Goal: Task Accomplishment & Management: Complete application form

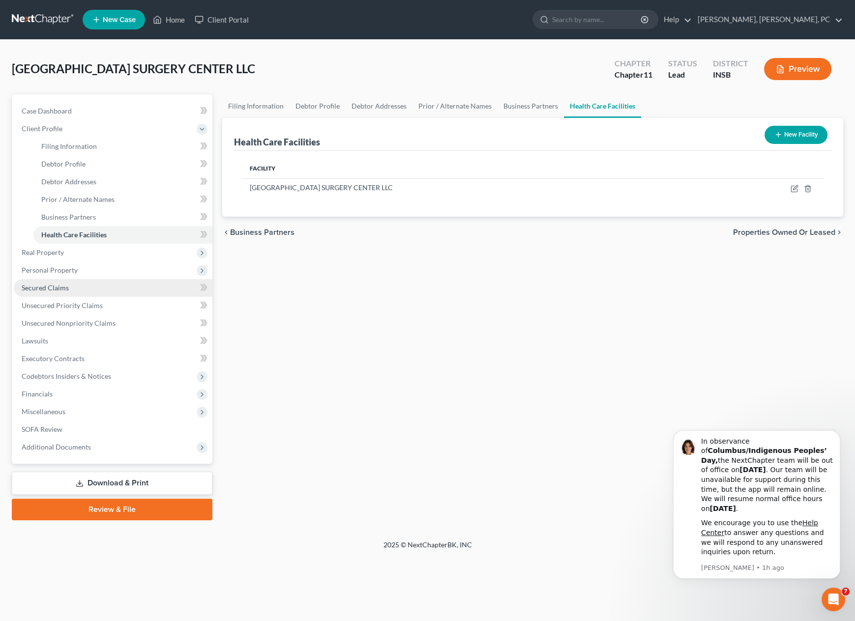
click at [80, 293] on link "Secured Claims" at bounding box center [113, 288] width 199 height 18
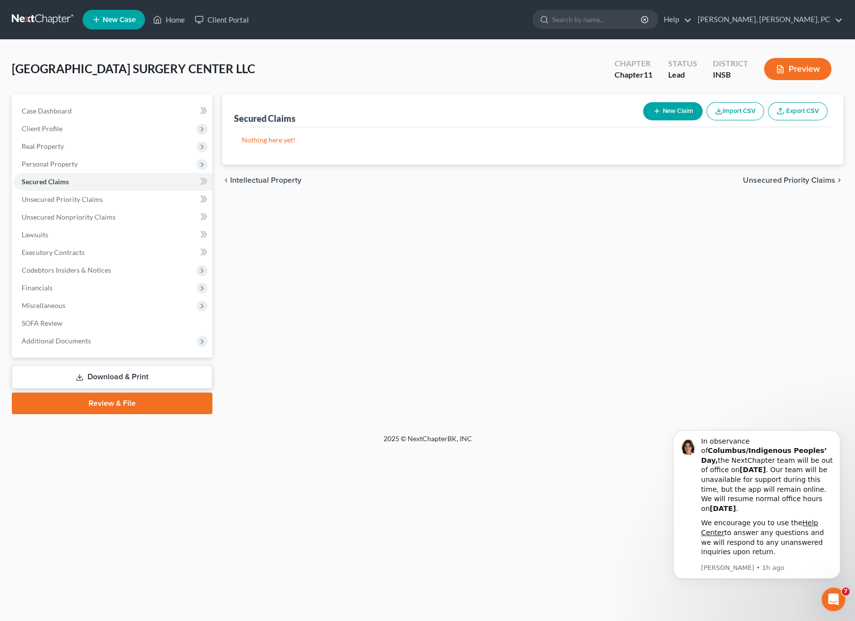
click at [741, 104] on button "Import CSV" at bounding box center [734, 111] width 57 height 18
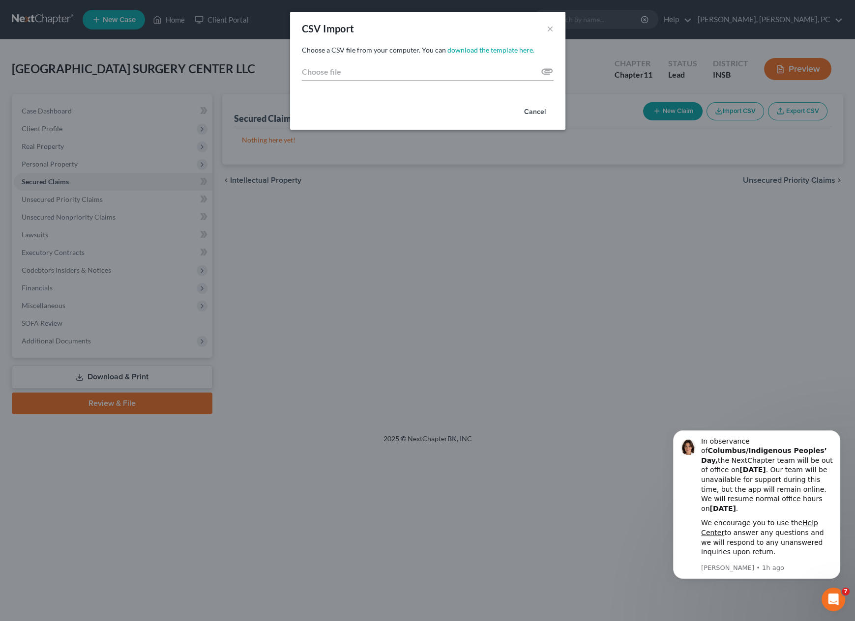
click at [504, 352] on div "CSV Import × Choose a CSV file from your computer. You can download the templat…" at bounding box center [427, 310] width 855 height 621
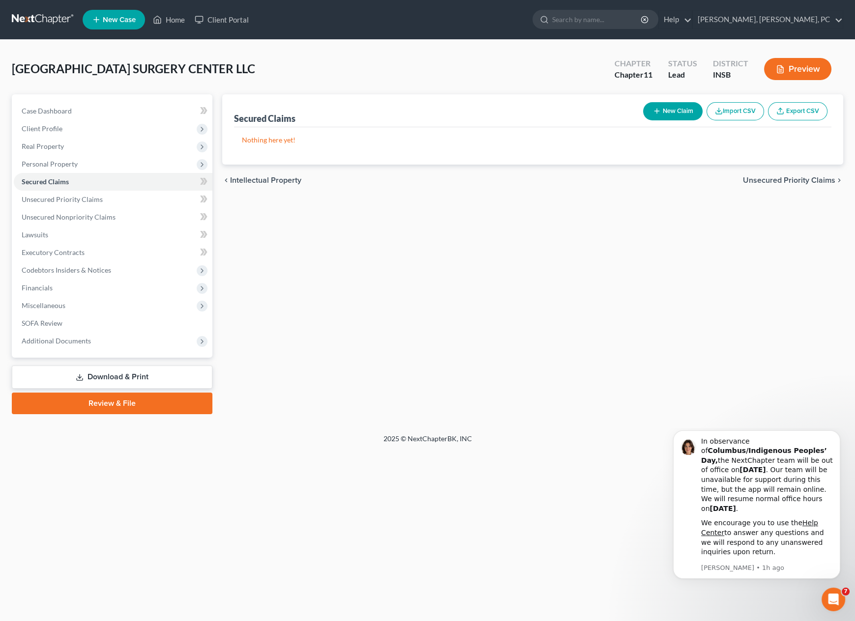
click at [743, 110] on button "Import CSV" at bounding box center [734, 111] width 57 height 18
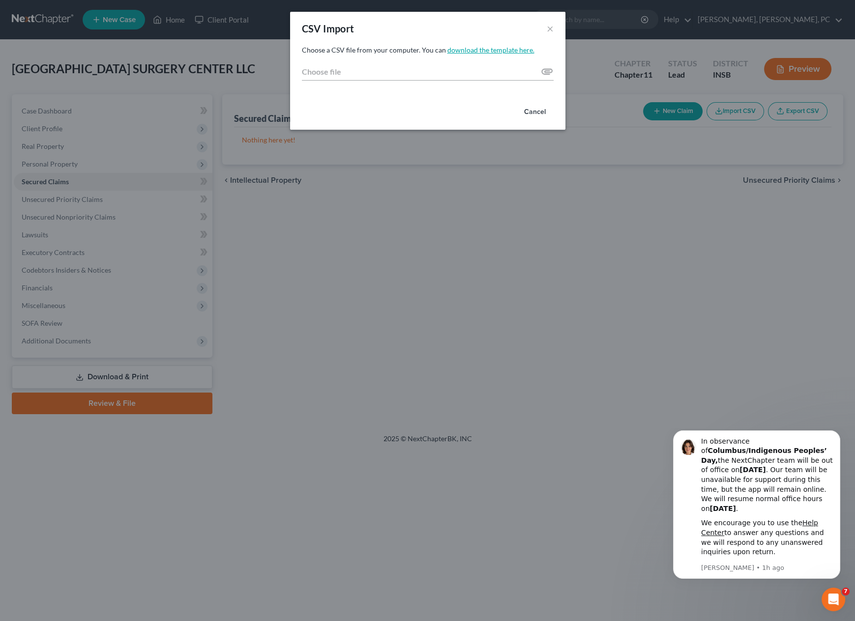
click at [478, 49] on link "download the template here." at bounding box center [490, 50] width 87 height 8
click at [544, 70] on input "Choose file" at bounding box center [428, 72] width 252 height 18
type input "C:\fakepath\SCFW.csv"
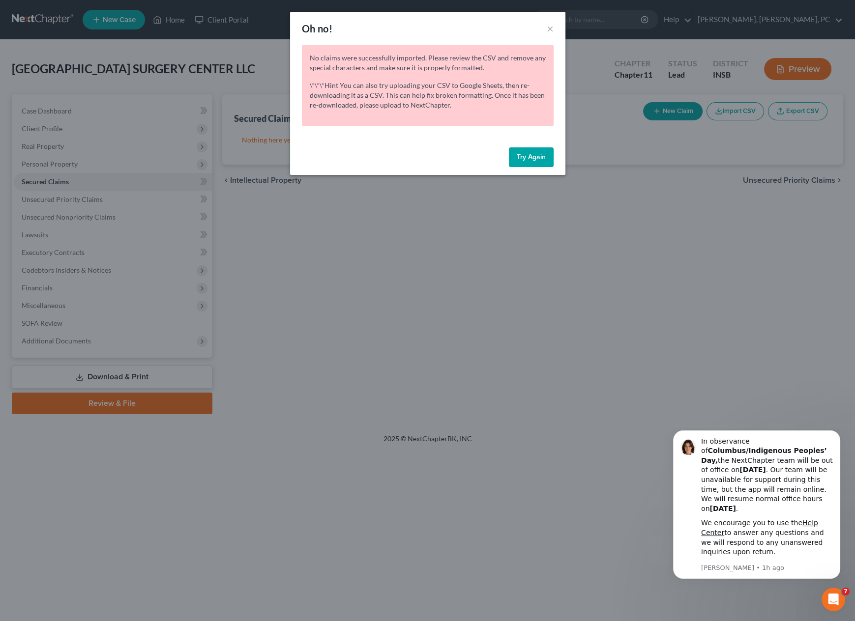
drag, startPoint x: 538, startPoint y: 166, endPoint x: 537, endPoint y: 158, distance: 7.9
click at [538, 166] on button "Try Again" at bounding box center [531, 157] width 45 height 20
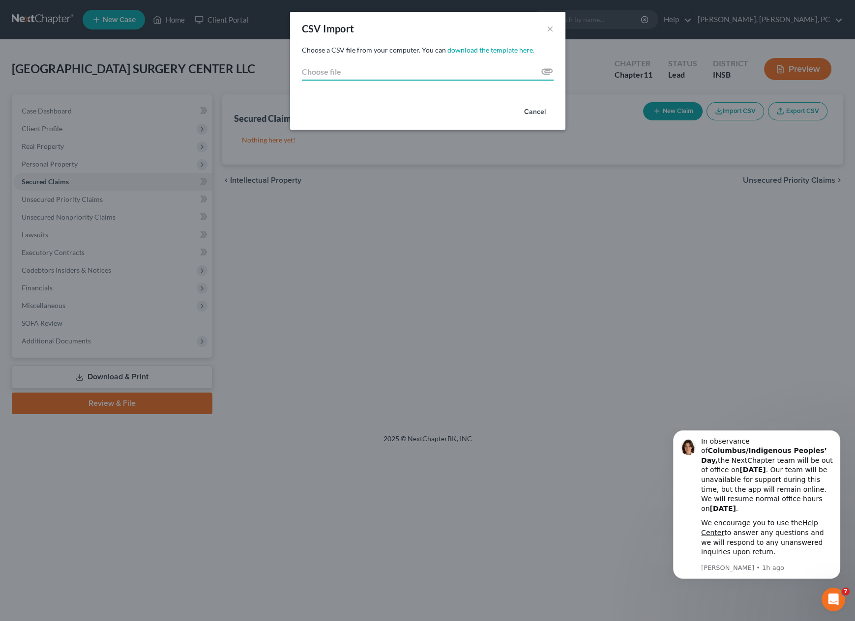
click at [544, 68] on input "Choose file" at bounding box center [428, 72] width 252 height 18
type input "C:\fakepath\SCFW.csv"
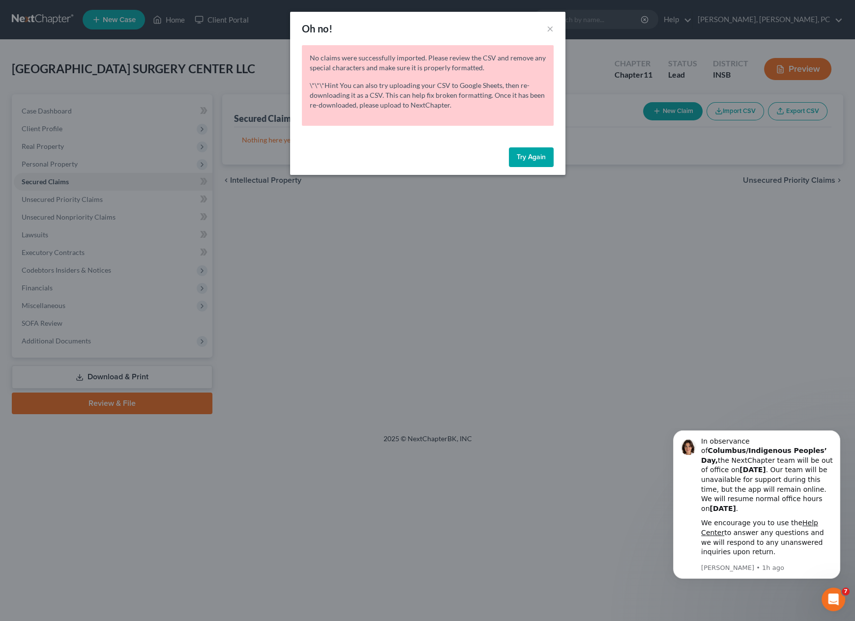
click at [540, 154] on button "Try Again" at bounding box center [531, 157] width 45 height 20
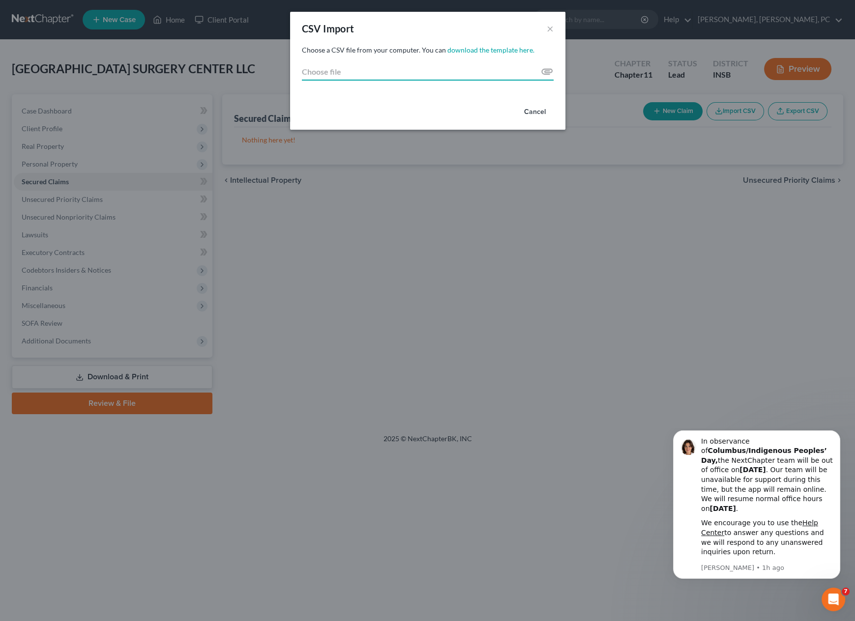
click at [548, 69] on input "Choose file" at bounding box center [428, 72] width 252 height 18
type input "C:\fakepath\SCFW.csv"
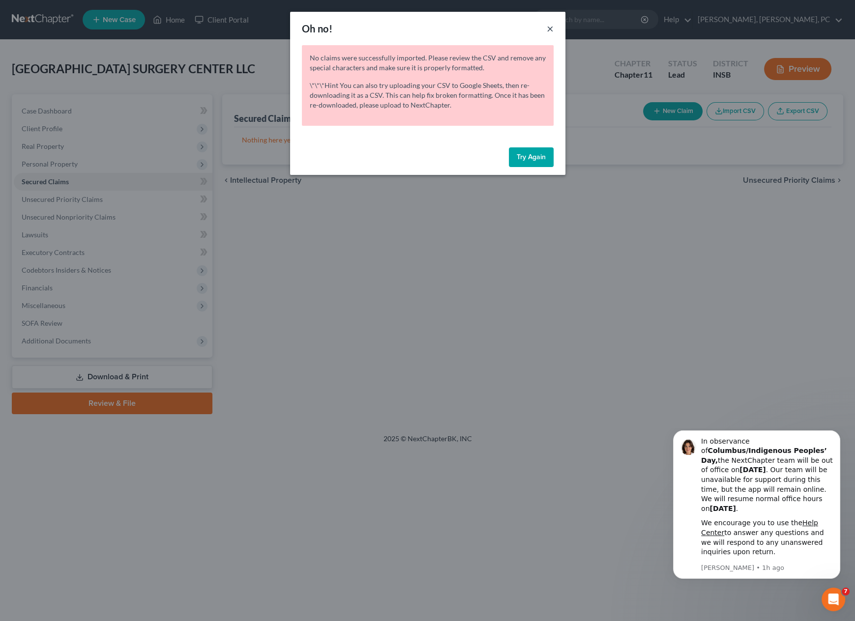
click at [552, 26] on button "×" at bounding box center [549, 29] width 7 height 12
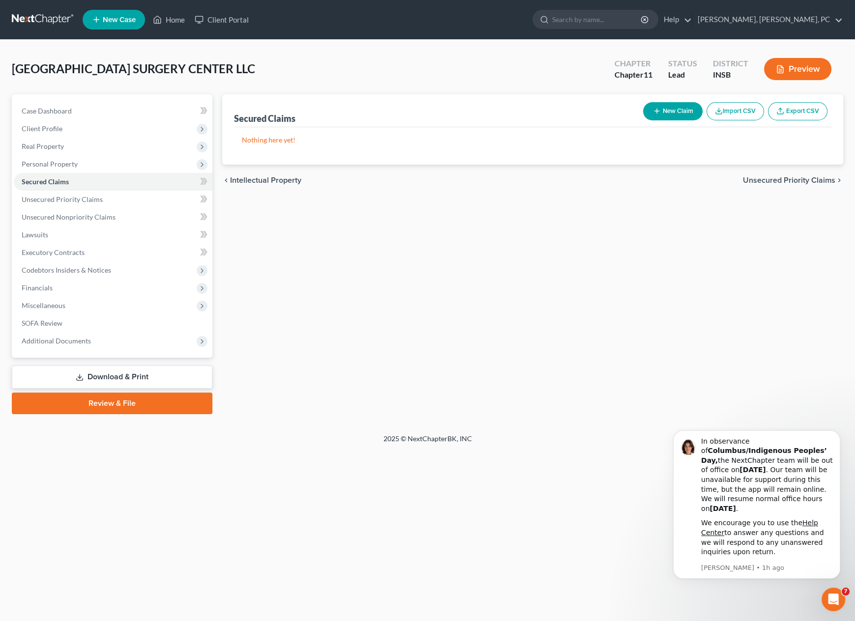
click at [740, 108] on button "Import CSV" at bounding box center [734, 111] width 57 height 18
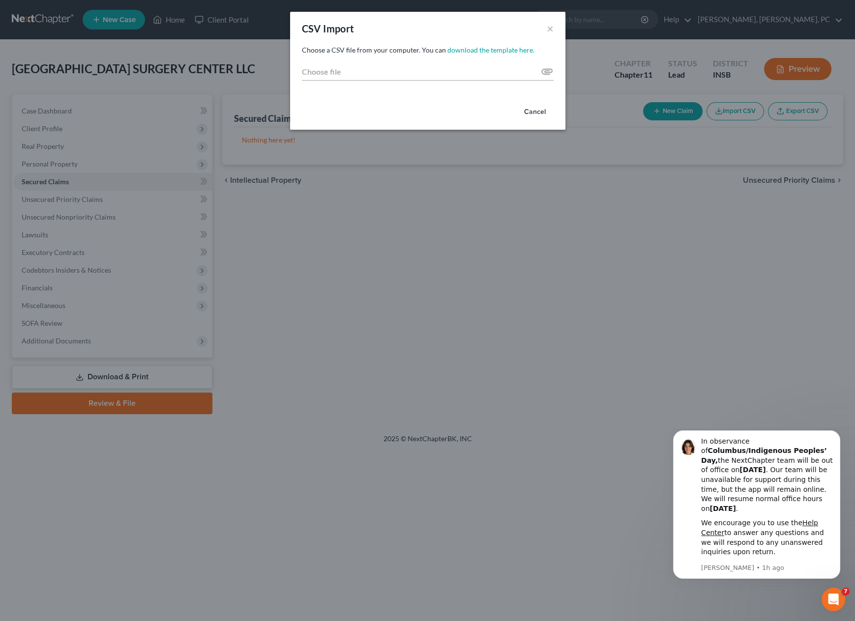
click at [534, 113] on button "Cancel" at bounding box center [534, 112] width 37 height 20
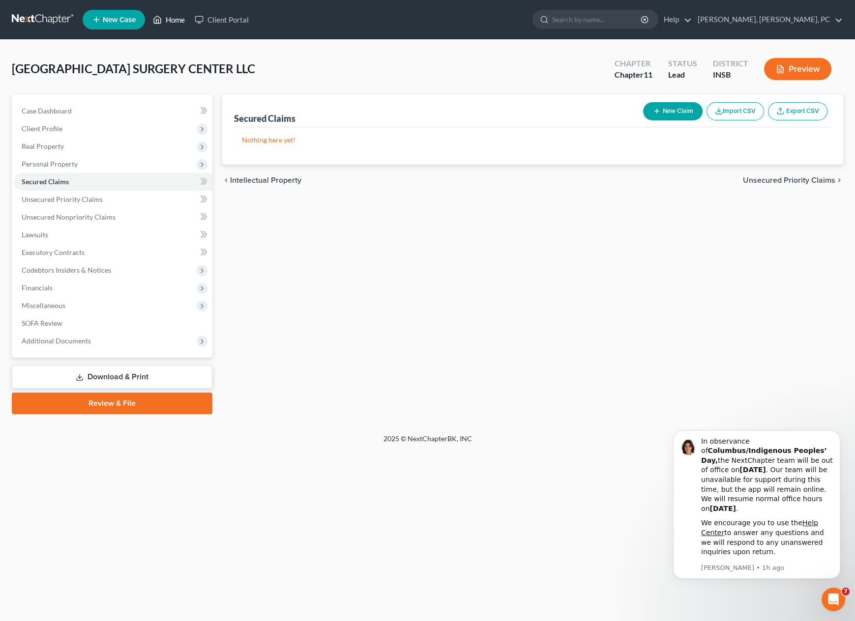
click at [167, 18] on link "Home" at bounding box center [169, 20] width 42 height 18
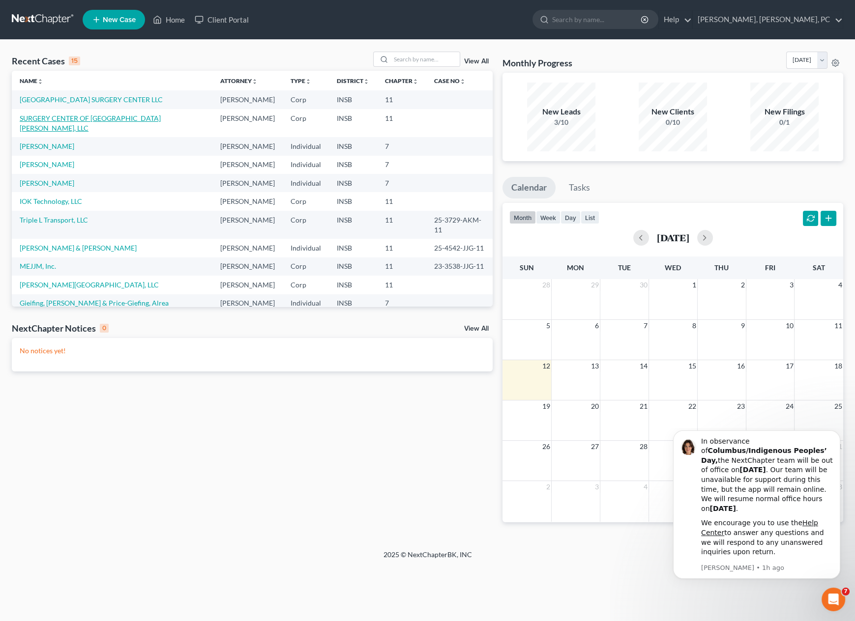
click at [59, 114] on link "SURGERY CENTER OF [GEOGRAPHIC_DATA][PERSON_NAME], LLC" at bounding box center [90, 123] width 141 height 18
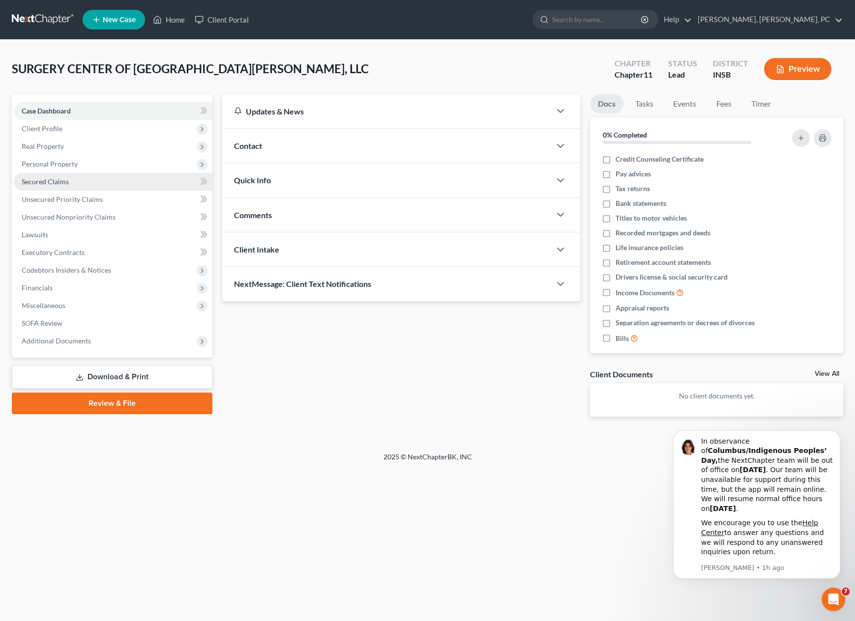
click at [55, 178] on span "Secured Claims" at bounding box center [45, 181] width 47 height 8
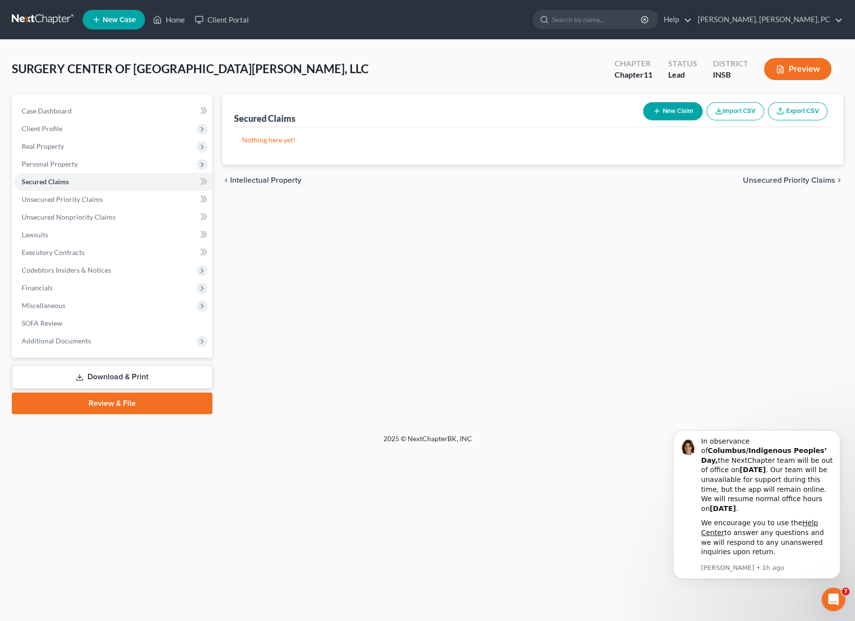
click at [730, 104] on button "Import CSV" at bounding box center [734, 111] width 57 height 18
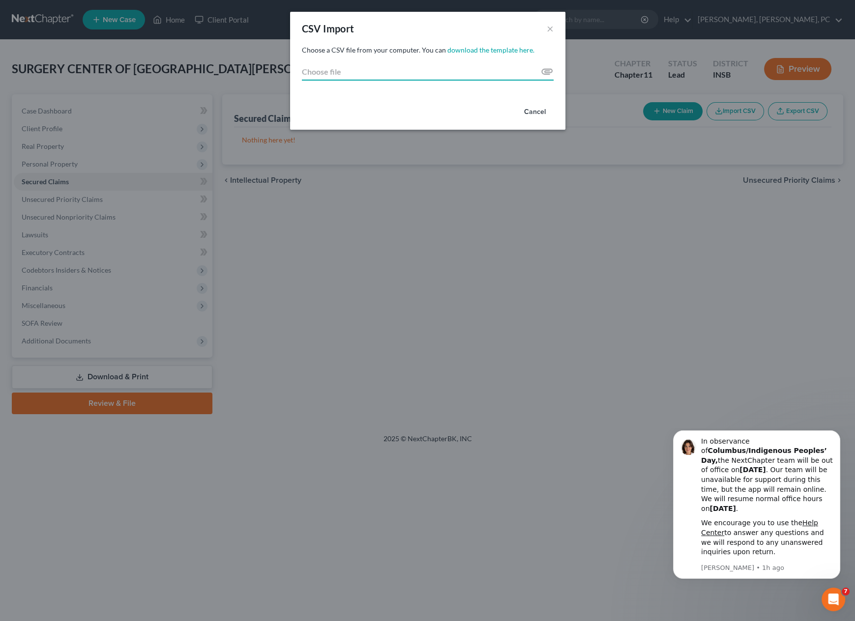
click at [542, 71] on input "Choose file" at bounding box center [428, 72] width 252 height 18
type input "C:\fakepath\Untitled spreadsheet - Sheet1.csv"
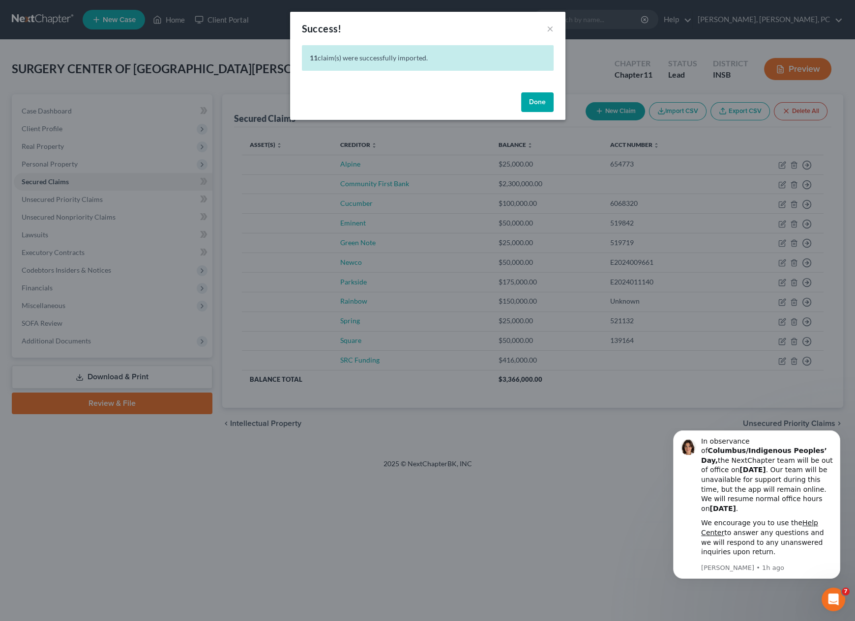
click at [528, 103] on button "Done" at bounding box center [537, 102] width 32 height 20
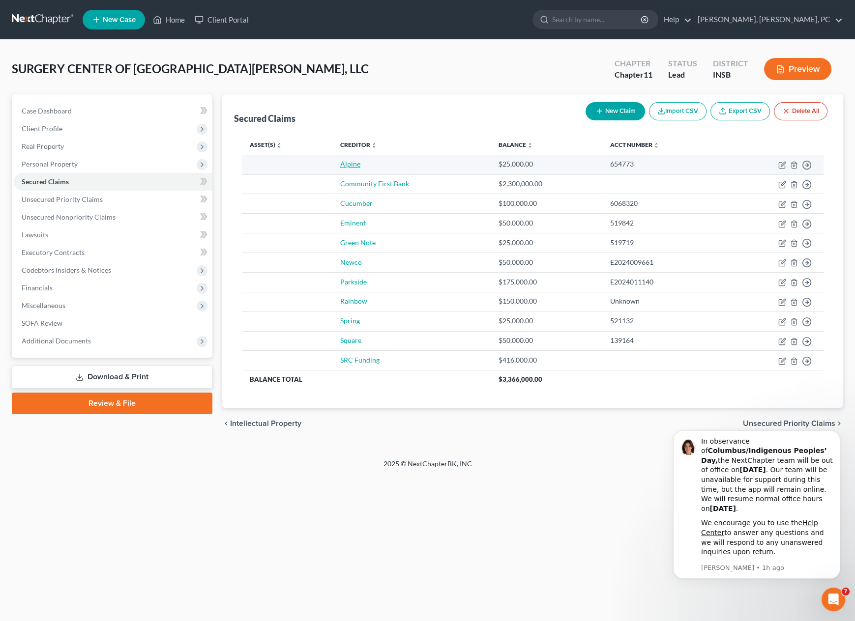
click at [348, 163] on link "Alpine" at bounding box center [350, 164] width 20 height 8
select select "0"
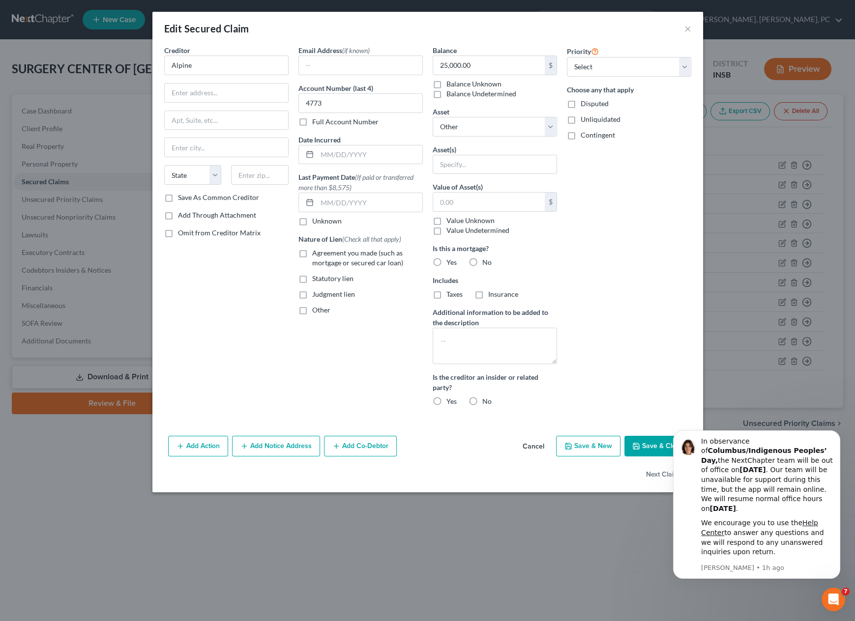
click at [540, 445] on button "Cancel" at bounding box center [532, 447] width 37 height 20
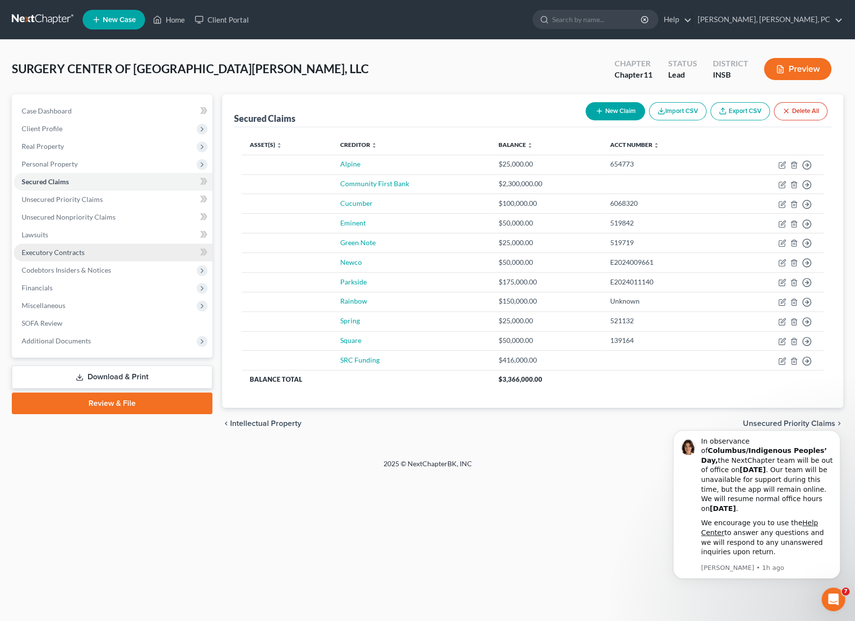
click at [98, 254] on link "Executory Contracts" at bounding box center [113, 253] width 199 height 18
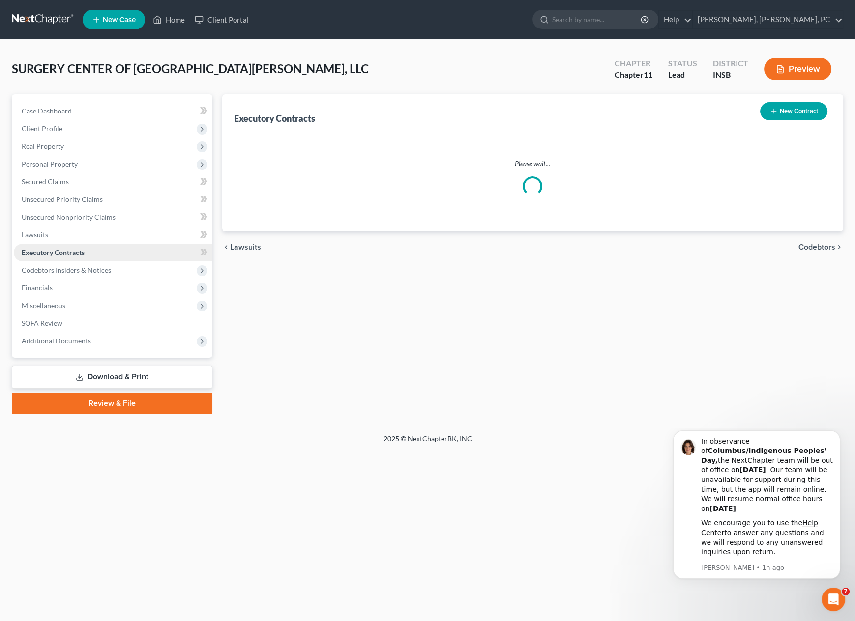
click at [98, 254] on link "Executory Contracts" at bounding box center [113, 253] width 199 height 18
click at [790, 105] on button "New Contract" at bounding box center [793, 111] width 67 height 18
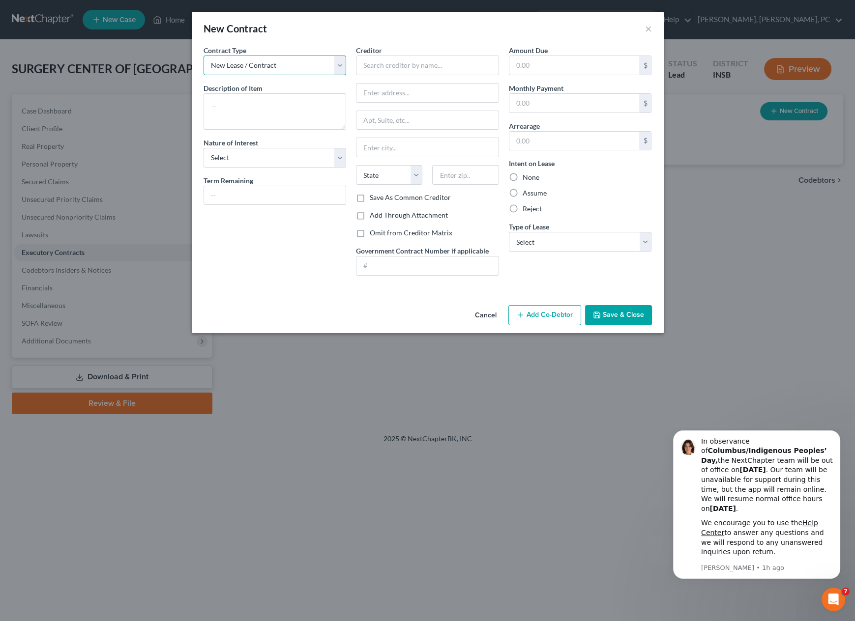
click at [251, 60] on select "New Lease / Contract New Timeshare" at bounding box center [274, 66] width 143 height 20
click at [203, 56] on select "New Lease / Contract New Timeshare" at bounding box center [274, 66] width 143 height 20
click at [239, 103] on textarea at bounding box center [274, 111] width 143 height 36
type textarea "lease for primary operating premises"
click at [227, 157] on select "Select Purchaser Agent Lessor Lessee" at bounding box center [274, 158] width 143 height 20
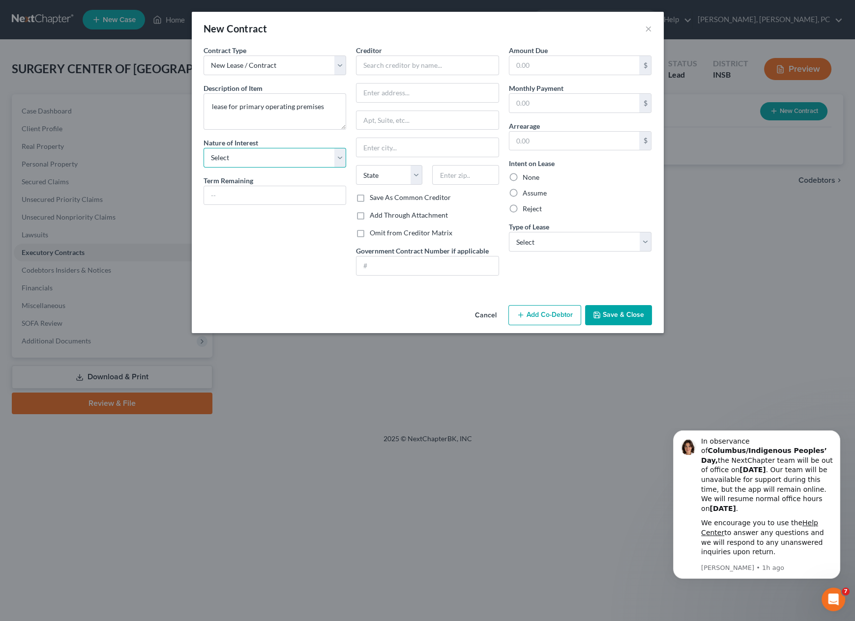
select select "3"
click at [203, 148] on select "Select Purchaser Agent Lessor Lessee" at bounding box center [274, 158] width 143 height 20
click at [388, 64] on input "text" at bounding box center [427, 66] width 143 height 20
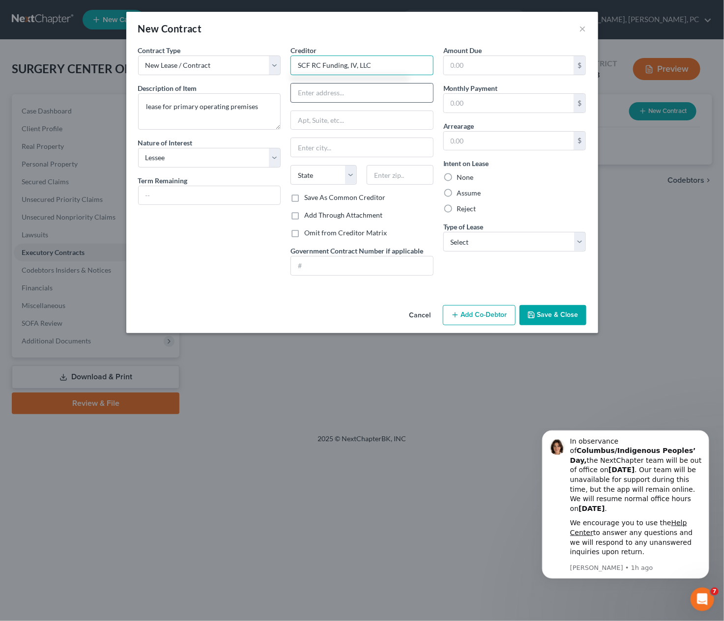
type input "SCF RC Funding, IV, LLC"
click at [323, 91] on input "text" at bounding box center [362, 93] width 142 height 19
type input "[STREET_ADDRESS]"
type input "Ste. 520"
click at [386, 180] on input "text" at bounding box center [400, 175] width 66 height 20
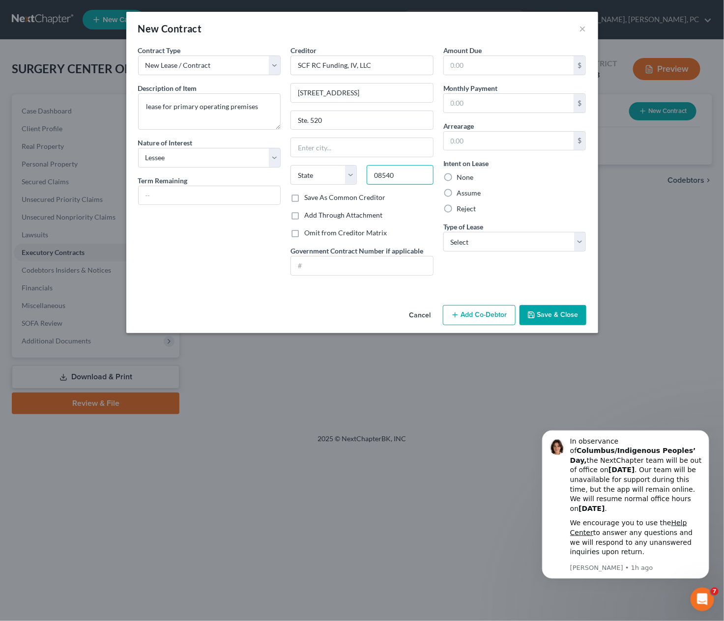
type input "08540"
type input "[GEOGRAPHIC_DATA]"
select select "33"
click at [457, 193] on label "Assume" at bounding box center [469, 193] width 24 height 10
click at [461, 193] on input "Assume" at bounding box center [464, 191] width 6 height 6
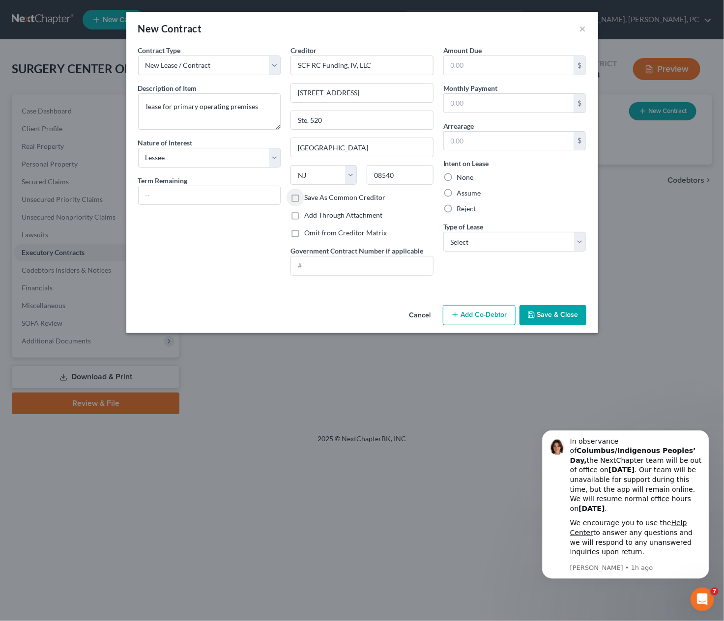
radio input "true"
click at [457, 243] on select "Select Real Estate Car Other" at bounding box center [514, 242] width 143 height 20
select select "0"
click at [443, 232] on select "Select Real Estate Car Other" at bounding box center [514, 242] width 143 height 20
click at [462, 266] on div "Amount Due $ Monthly Payment $ Arrearage $ Intent on Lease None Assume Reject T…" at bounding box center [514, 164] width 153 height 238
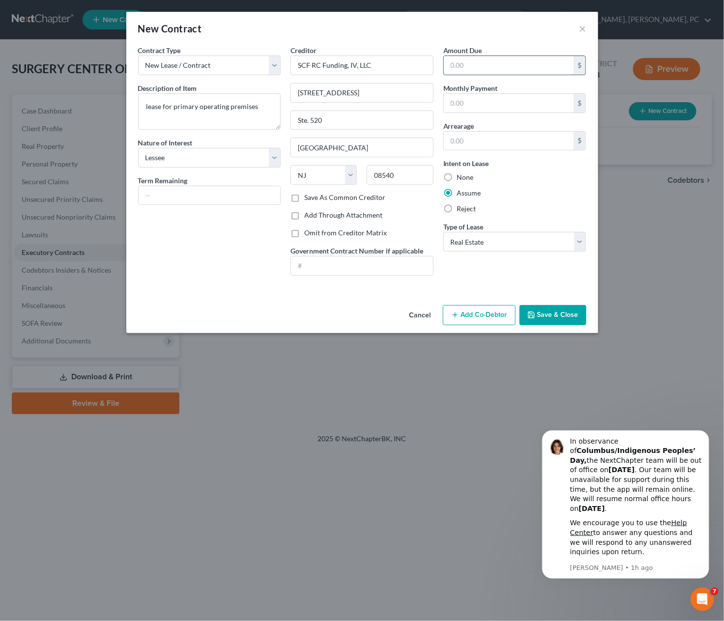
click at [450, 63] on input "text" at bounding box center [509, 65] width 130 height 19
paste input "414,180.39"
type input "414,180.39"
click at [458, 140] on input "text" at bounding box center [509, 141] width 130 height 19
paste input "414,180.39"
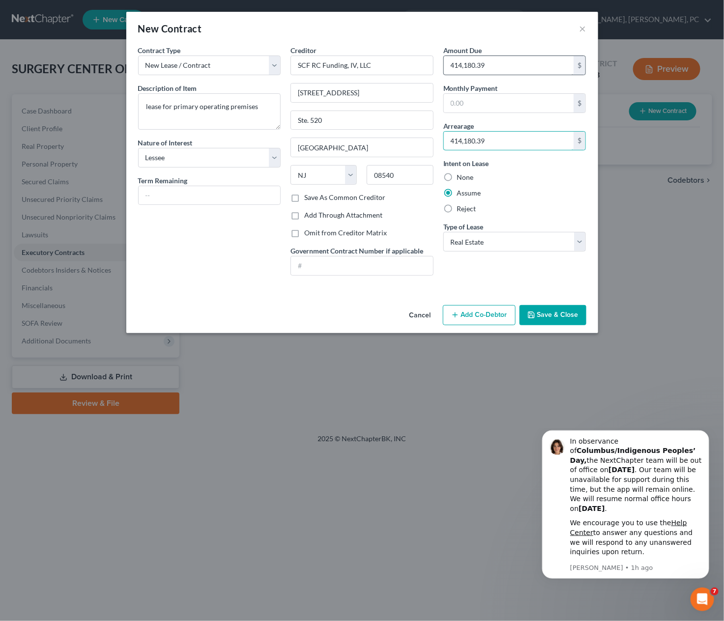
type input "414,180.39"
click at [524, 312] on button "Save & Close" at bounding box center [552, 315] width 67 height 21
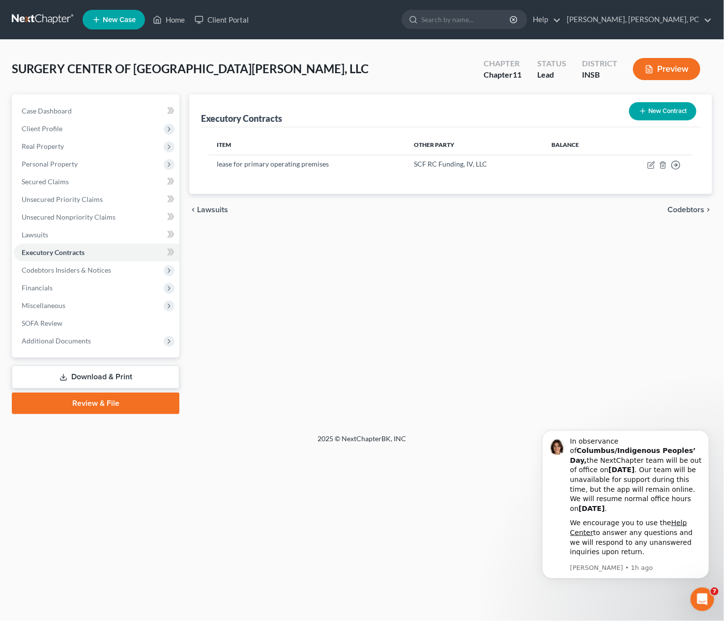
click at [109, 367] on link "Download & Print" at bounding box center [96, 377] width 168 height 23
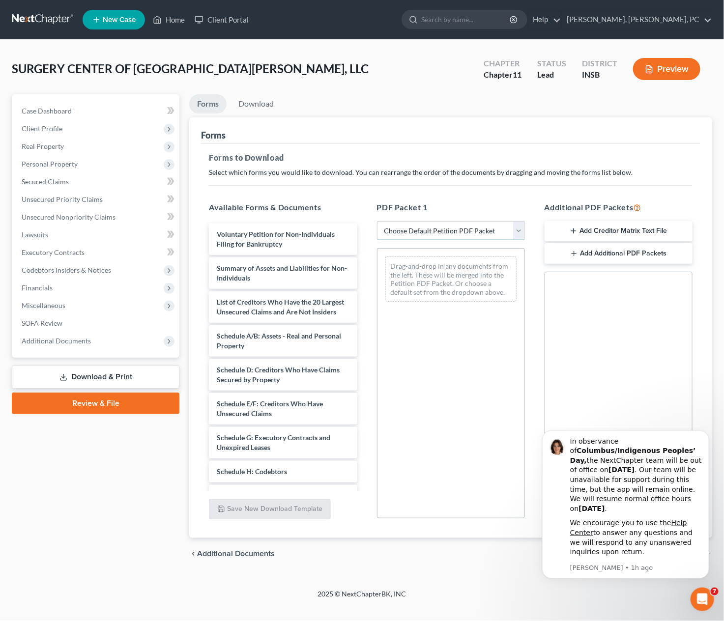
click at [400, 227] on select "Choose Default Petition PDF Packet Complete Bankruptcy Petition (all forms and …" at bounding box center [451, 231] width 148 height 20
select select "1"
click at [377, 221] on select "Choose Default Petition PDF Packet Complete Bankruptcy Petition (all forms and …" at bounding box center [451, 231] width 148 height 20
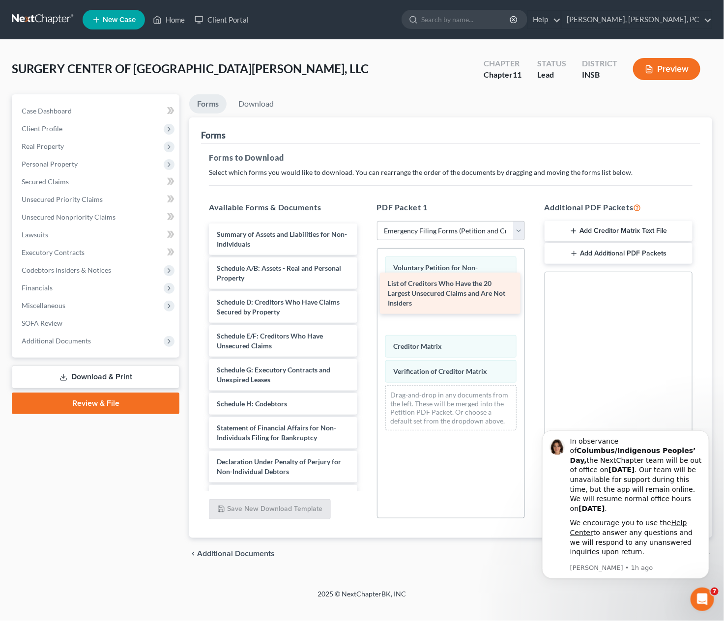
drag, startPoint x: 250, startPoint y: 274, endPoint x: 434, endPoint y: 292, distance: 185.1
click at [365, 292] on div "List of Creditors Who Have the 20 Largest Unsecured Claims and Are Not Insiders…" at bounding box center [283, 377] width 164 height 307
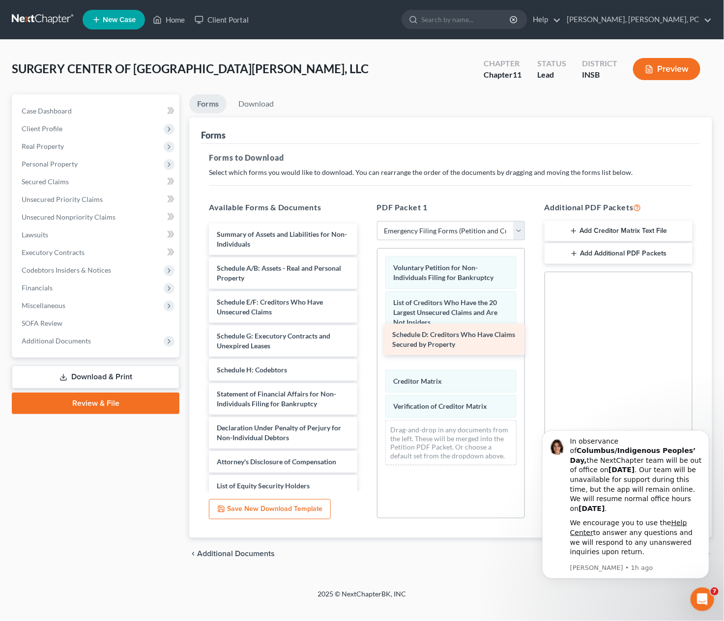
drag, startPoint x: 300, startPoint y: 299, endPoint x: 475, endPoint y: 333, distance: 178.3
click at [365, 333] on div "Schedule D: Creditors Who Have Claims Secured by Property Summary of Assets and…" at bounding box center [283, 360] width 164 height 273
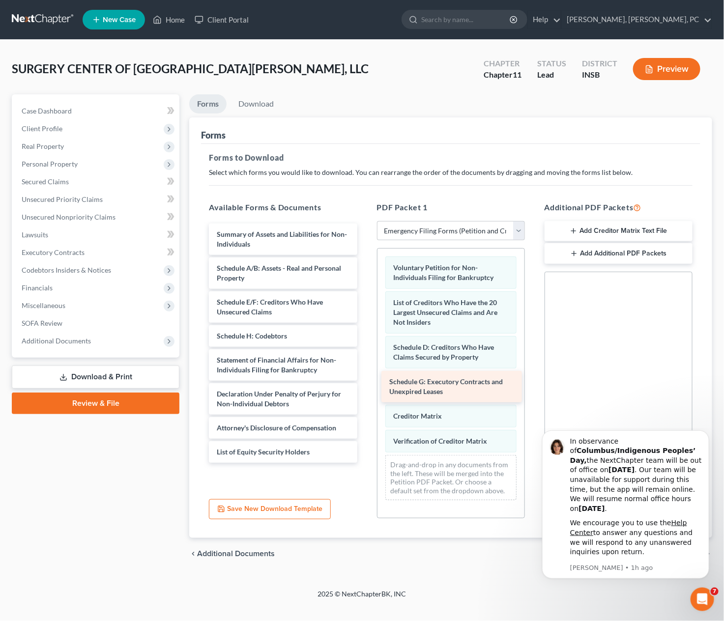
drag, startPoint x: 277, startPoint y: 335, endPoint x: 452, endPoint y: 382, distance: 180.6
click at [365, 382] on div "Schedule G: Executory Contracts and Unexpired Leases Summary of Assets and Liab…" at bounding box center [283, 343] width 164 height 239
click at [254, 102] on link "Download" at bounding box center [255, 103] width 51 height 19
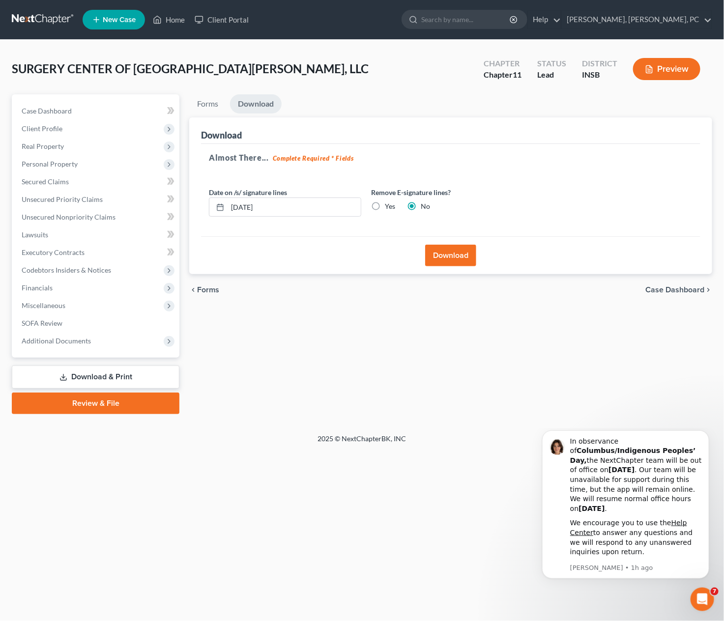
click at [438, 257] on button "Download" at bounding box center [450, 256] width 51 height 22
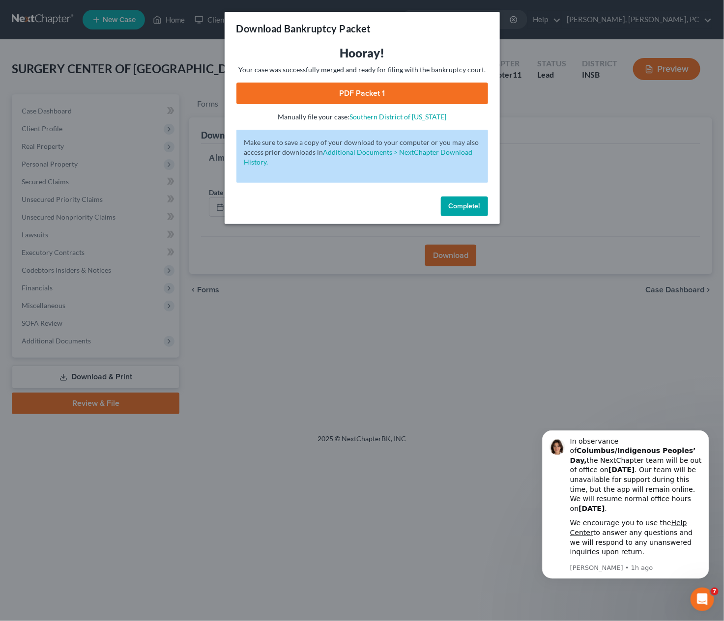
click at [387, 90] on link "PDF Packet 1" at bounding box center [362, 94] width 252 height 22
click at [451, 204] on span "Complete!" at bounding box center [464, 206] width 31 height 8
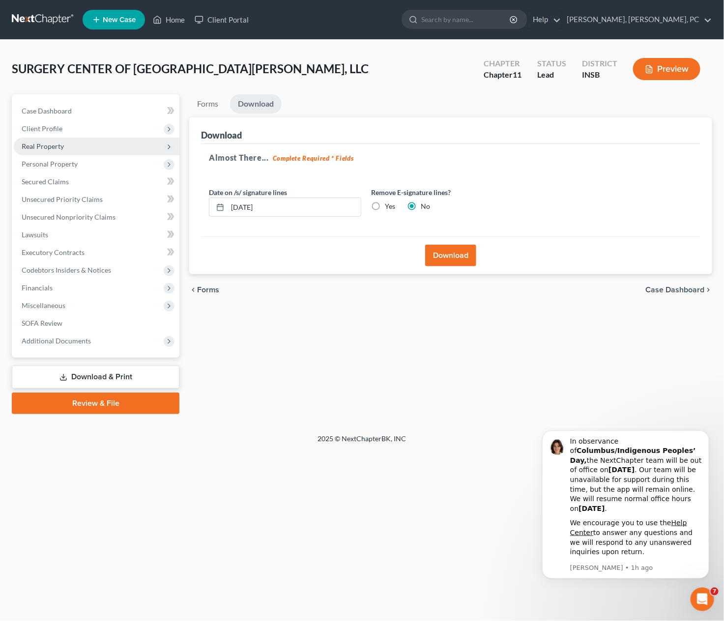
click at [50, 147] on span "Real Property" at bounding box center [43, 146] width 42 height 8
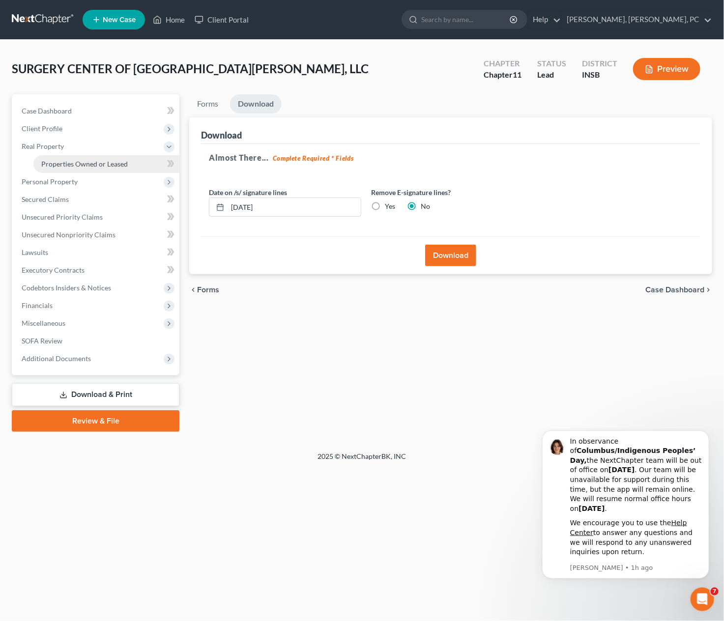
click at [74, 162] on span "Properties Owned or Leased" at bounding box center [84, 164] width 86 height 8
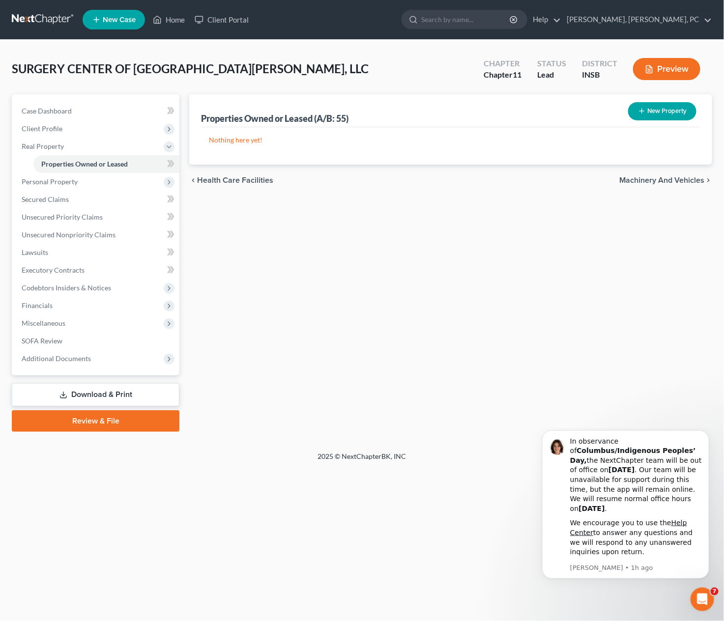
click at [680, 111] on button "New Property" at bounding box center [662, 111] width 68 height 18
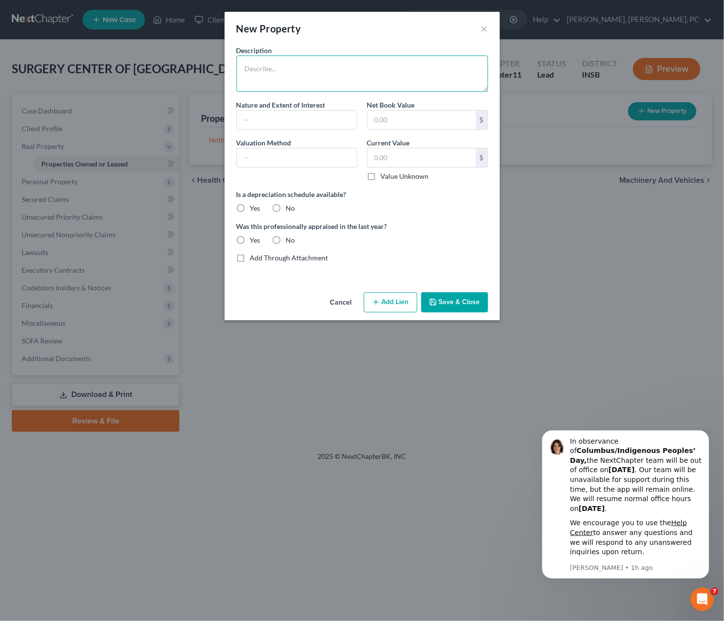
click at [284, 69] on textarea at bounding box center [362, 74] width 252 height 36
type textarea "primary operating premises"
click at [256, 117] on input "text" at bounding box center [297, 120] width 120 height 19
type input "lessee"
click at [338, 301] on button "Cancel" at bounding box center [340, 303] width 37 height 20
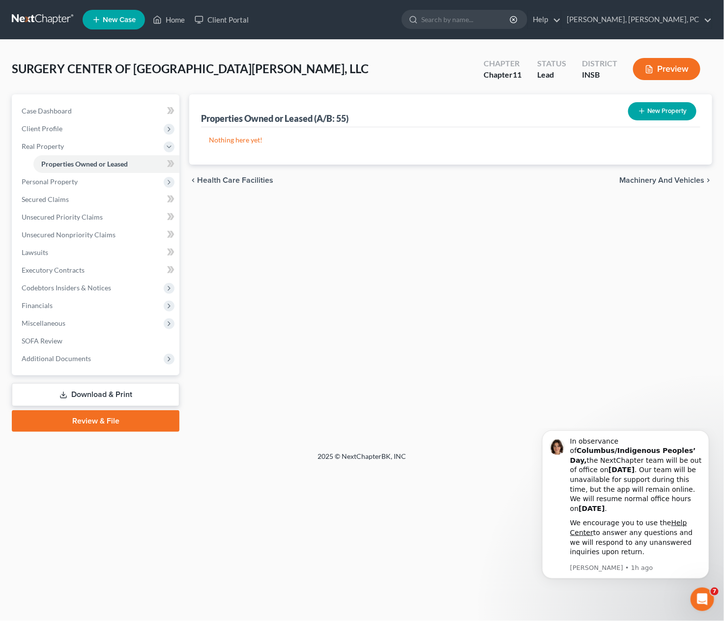
click at [658, 110] on button "New Property" at bounding box center [662, 111] width 68 height 18
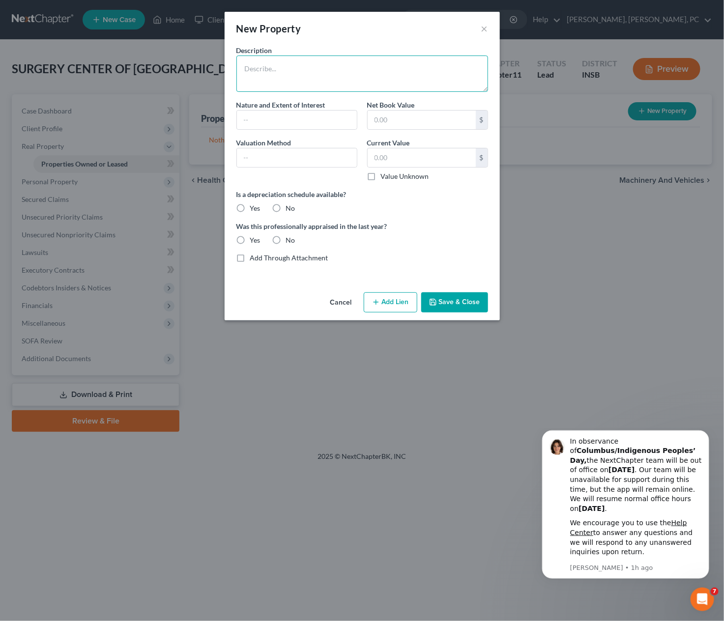
click at [297, 72] on textarea at bounding box center [362, 74] width 252 height 36
type textarea "primary operating premises"
click at [290, 117] on input "text" at bounding box center [297, 120] width 120 height 19
type input "lessee"
click at [250, 206] on label "Yes" at bounding box center [255, 208] width 10 height 10
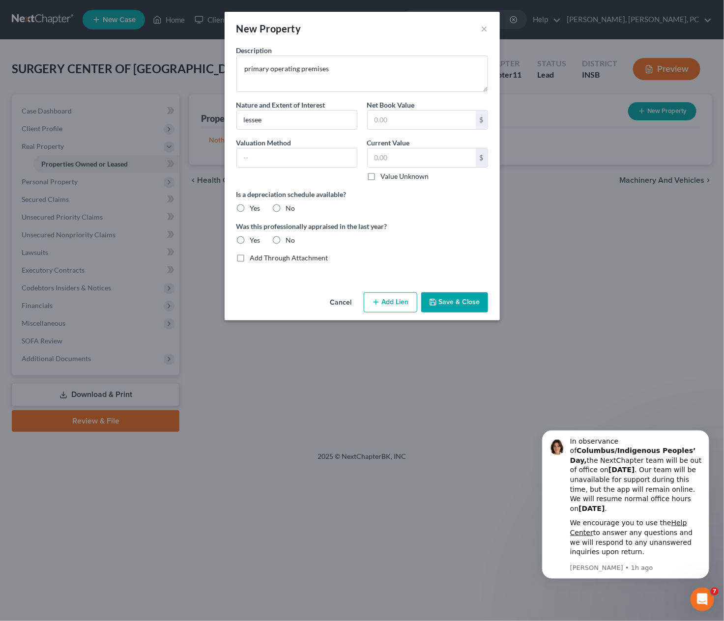
click at [254, 206] on input "Yes" at bounding box center [257, 206] width 6 height 6
radio input "true"
click at [286, 238] on label "No" at bounding box center [290, 240] width 9 height 10
click at [290, 238] on input "No" at bounding box center [293, 238] width 6 height 6
radio input "true"
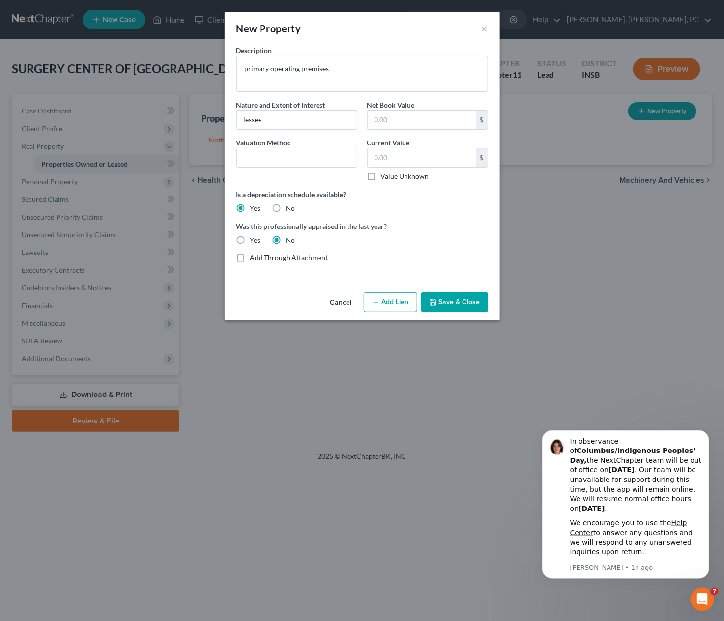
click at [381, 179] on label "Value Unknown" at bounding box center [405, 176] width 48 height 10
click at [385, 178] on input "Value Unknown" at bounding box center [388, 174] width 6 height 6
checkbox input "true"
type input "0.00"
click at [460, 310] on button "Save & Close" at bounding box center [454, 302] width 67 height 21
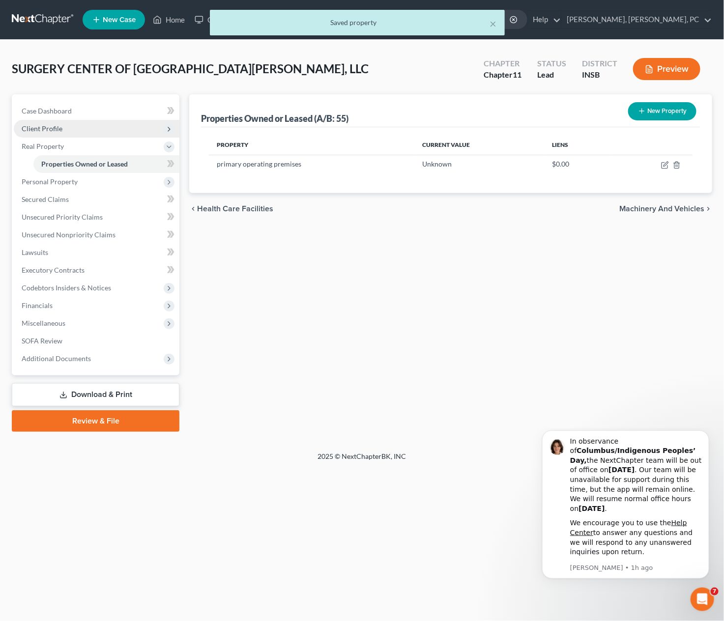
click at [81, 125] on span "Client Profile" at bounding box center [97, 129] width 166 height 18
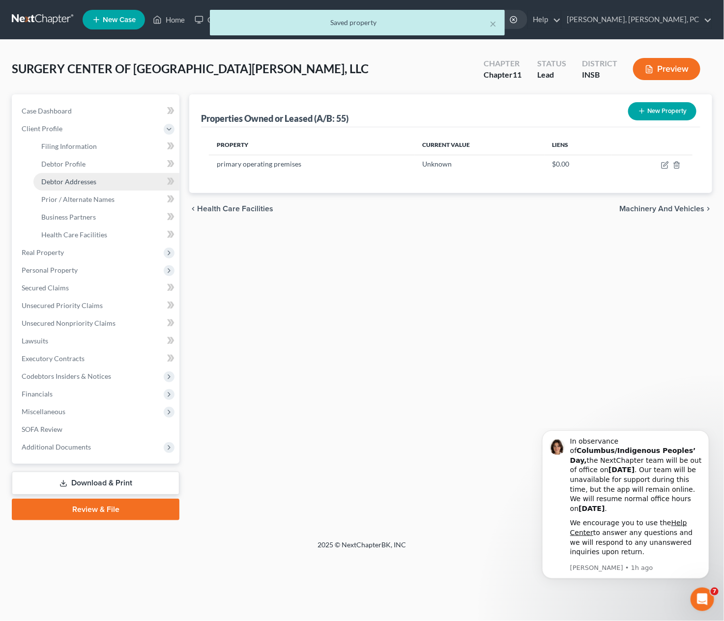
click at [84, 179] on span "Debtor Addresses" at bounding box center [68, 181] width 55 height 8
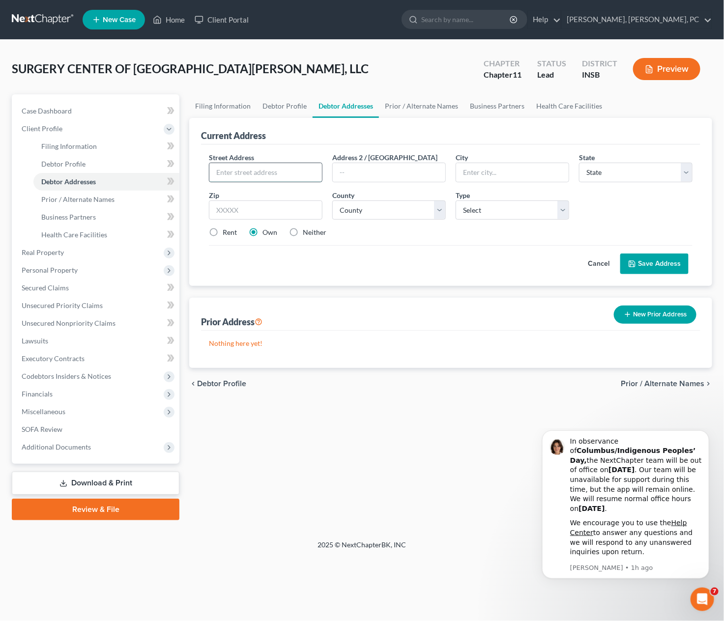
click at [252, 171] on input "text" at bounding box center [265, 172] width 113 height 19
type input "1721 MAGNAVOX WAY"
click at [350, 211] on select "County" at bounding box center [389, 210] width 114 height 20
click at [490, 176] on input "text" at bounding box center [512, 172] width 113 height 19
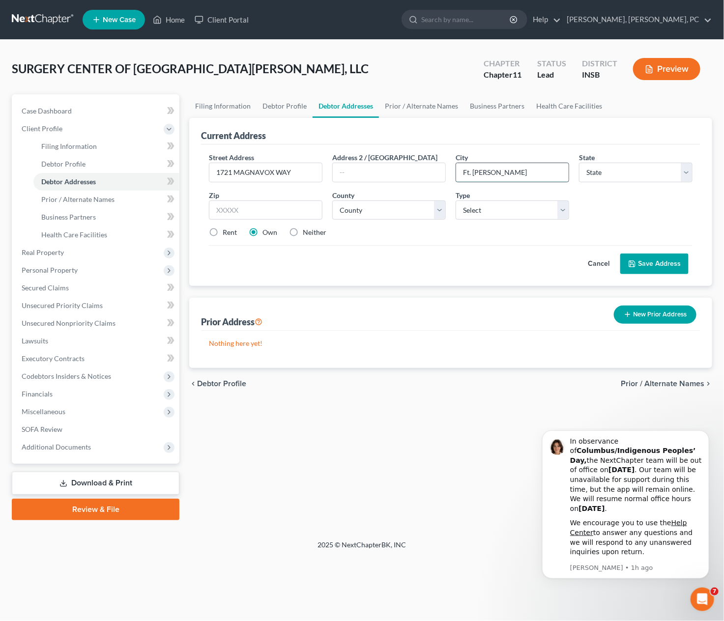
type input "Ft. [PERSON_NAME]"
drag, startPoint x: 597, startPoint y: 178, endPoint x: 585, endPoint y: 384, distance: 206.2
click at [585, 384] on ui-view "Filing Information Debtor Profile Debtor Addresses Prior / Alternate Names Busi…" at bounding box center [450, 246] width 523 height 305
select select "15"
click at [579, 163] on select "State [US_STATE] AK AR AZ CA CO CT DE DC [GEOGRAPHIC_DATA] [GEOGRAPHIC_DATA] GU…" at bounding box center [636, 173] width 114 height 20
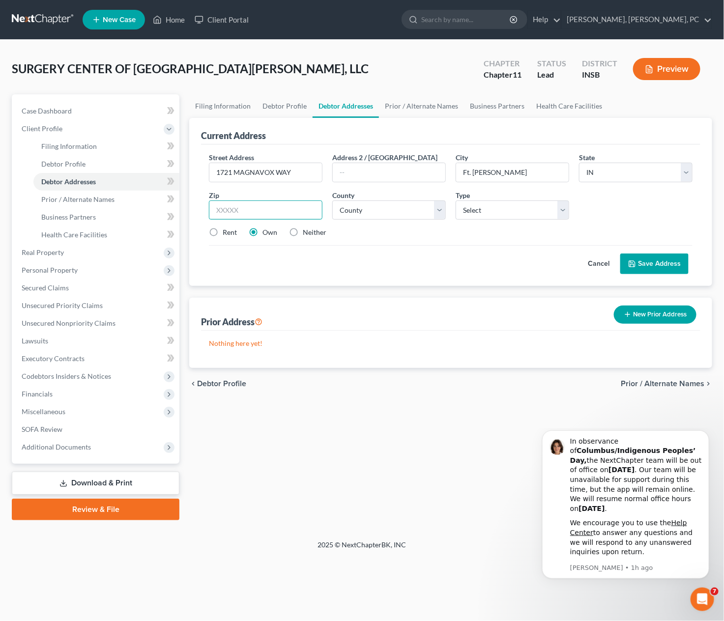
click at [283, 207] on input "text" at bounding box center [266, 210] width 114 height 20
click at [289, 208] on input "text" at bounding box center [266, 210] width 114 height 20
paste input "46804"
type input "46804"
type input "[GEOGRAPHIC_DATA][PERSON_NAME]"
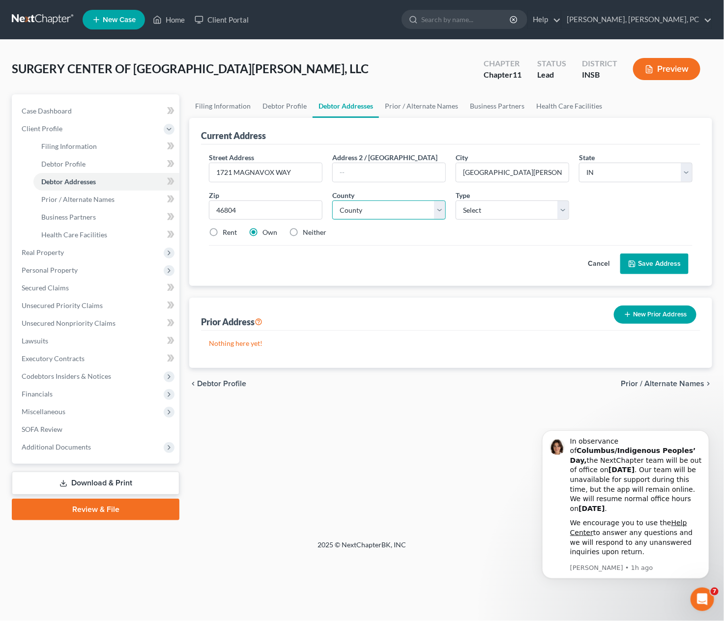
click at [357, 211] on select "County [GEOGRAPHIC_DATA] [GEOGRAPHIC_DATA] [GEOGRAPHIC_DATA] [GEOGRAPHIC_DATA] …" at bounding box center [389, 210] width 114 height 20
select select "1"
click at [332, 200] on select "County [GEOGRAPHIC_DATA] [GEOGRAPHIC_DATA] [GEOGRAPHIC_DATA] [GEOGRAPHIC_DATA] …" at bounding box center [389, 210] width 114 height 20
click at [481, 206] on select "Select Business Mailing Location of Assets" at bounding box center [513, 210] width 114 height 20
select select "0"
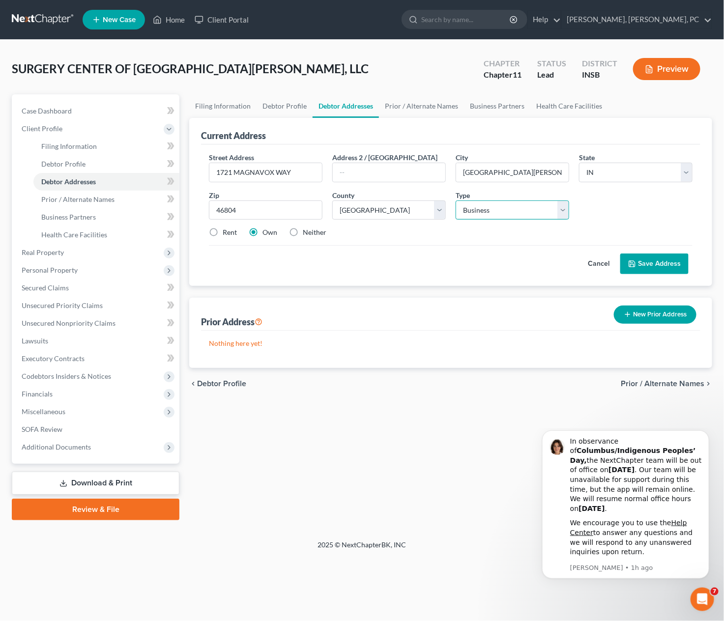
click at [456, 200] on select "Select Business Mailing Location of Assets" at bounding box center [513, 210] width 114 height 20
click at [223, 231] on label "Rent" at bounding box center [230, 233] width 14 height 10
click at [227, 231] on input "Rent" at bounding box center [230, 231] width 6 height 6
radio input "true"
click at [649, 262] on button "Save Address" at bounding box center [654, 264] width 68 height 21
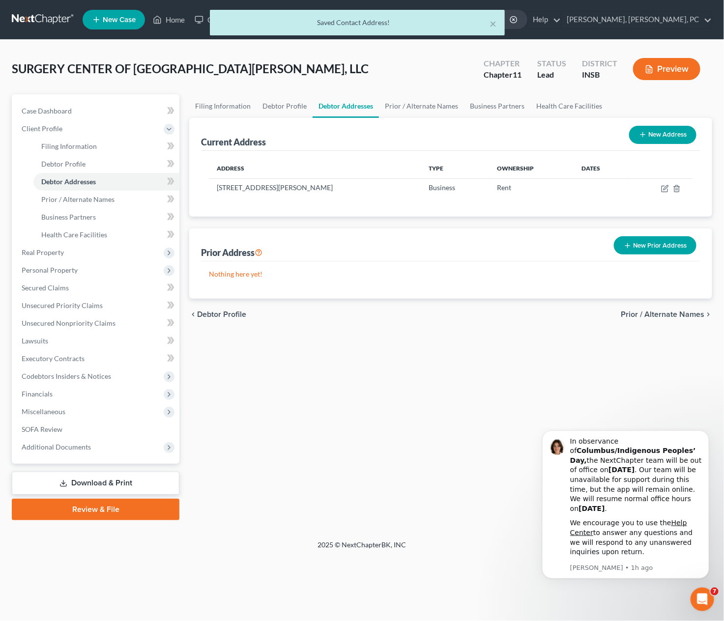
click at [128, 486] on link "Download & Print" at bounding box center [96, 483] width 168 height 23
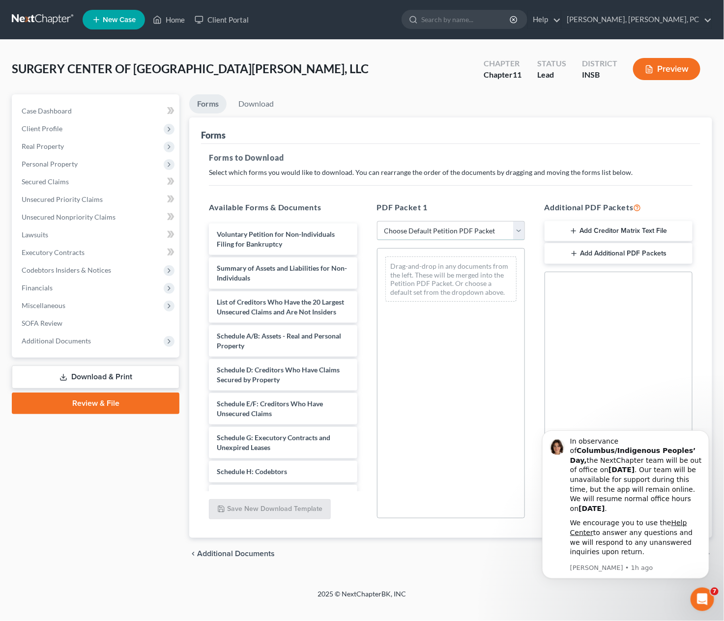
click at [434, 228] on select "Choose Default Petition PDF Packet Complete Bankruptcy Petition (all forms and …" at bounding box center [451, 231] width 148 height 20
select select "1"
click at [377, 221] on select "Choose Default Petition PDF Packet Complete Bankruptcy Petition (all forms and …" at bounding box center [451, 231] width 148 height 20
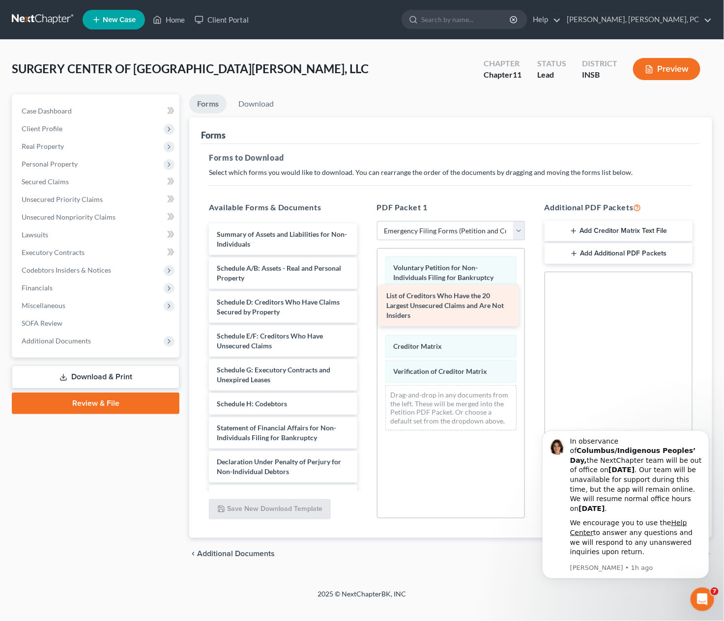
drag, startPoint x: 268, startPoint y: 274, endPoint x: 438, endPoint y: 303, distance: 172.4
click at [365, 303] on div "List of Creditors Who Have the 20 Largest Unsecured Claims and Are Not Insiders…" at bounding box center [283, 377] width 164 height 307
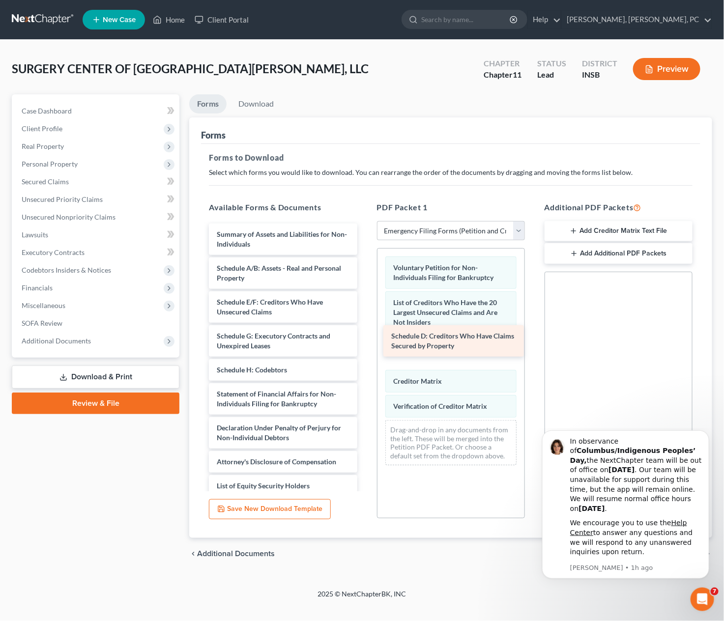
drag, startPoint x: 291, startPoint y: 299, endPoint x: 467, endPoint y: 333, distance: 179.3
click at [365, 333] on div "Schedule D: Creditors Who Have Claims Secured by Property Summary of Assets and…" at bounding box center [283, 360] width 164 height 273
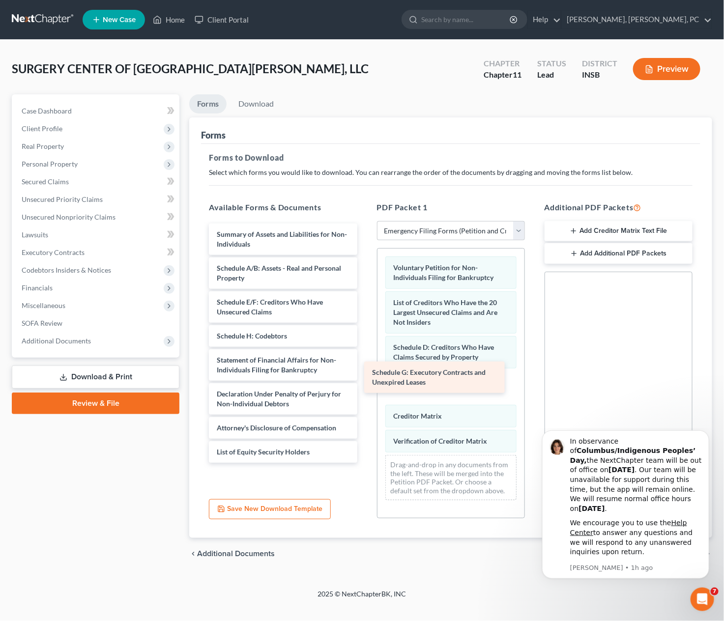
drag, startPoint x: 274, startPoint y: 343, endPoint x: 431, endPoint y: 382, distance: 162.1
click at [365, 382] on div "Schedule G: Executory Contracts and Unexpired Leases Summary of Assets and Liab…" at bounding box center [283, 343] width 164 height 239
click at [266, 108] on link "Download" at bounding box center [255, 103] width 51 height 19
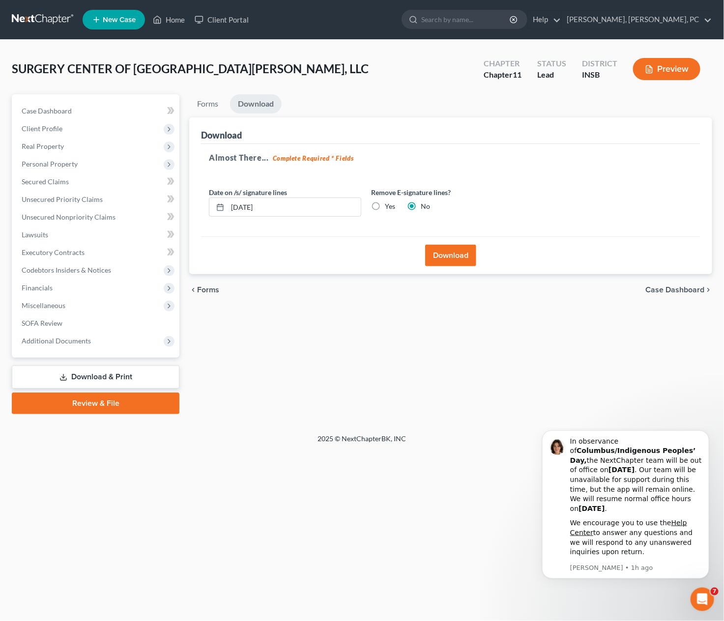
click at [464, 245] on button "Download" at bounding box center [450, 256] width 51 height 22
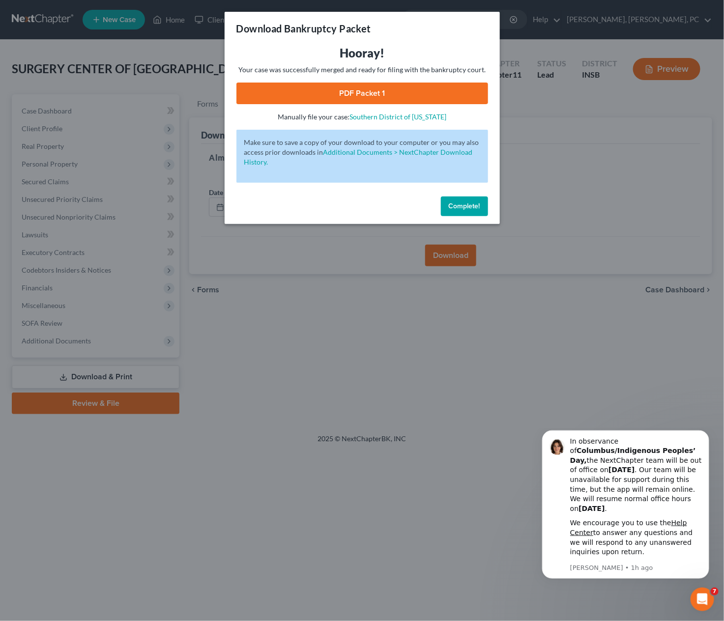
click at [464, 245] on div "Download Bankruptcy Packet Hooray! Your case was successfully merged and ready …" at bounding box center [362, 310] width 724 height 621
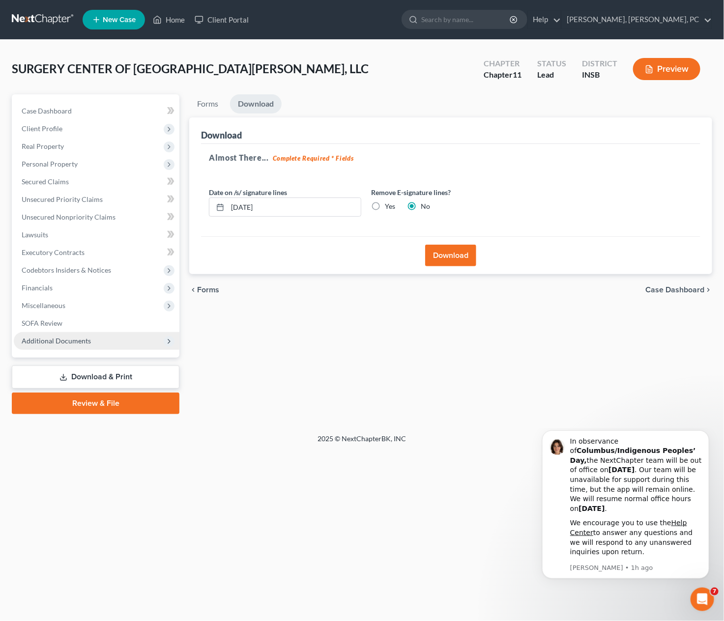
click at [126, 342] on span "Additional Documents" at bounding box center [97, 341] width 166 height 18
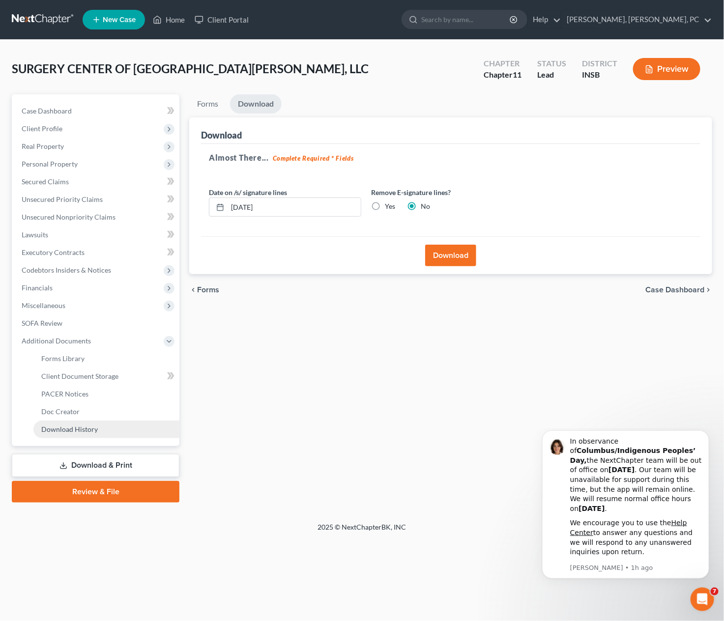
click at [105, 425] on link "Download History" at bounding box center [106, 430] width 146 height 18
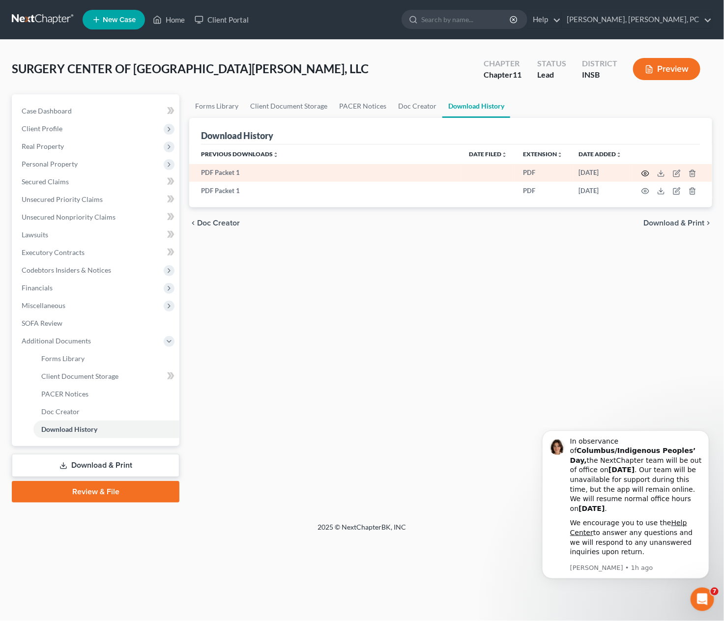
click at [644, 173] on icon "button" at bounding box center [645, 174] width 8 height 8
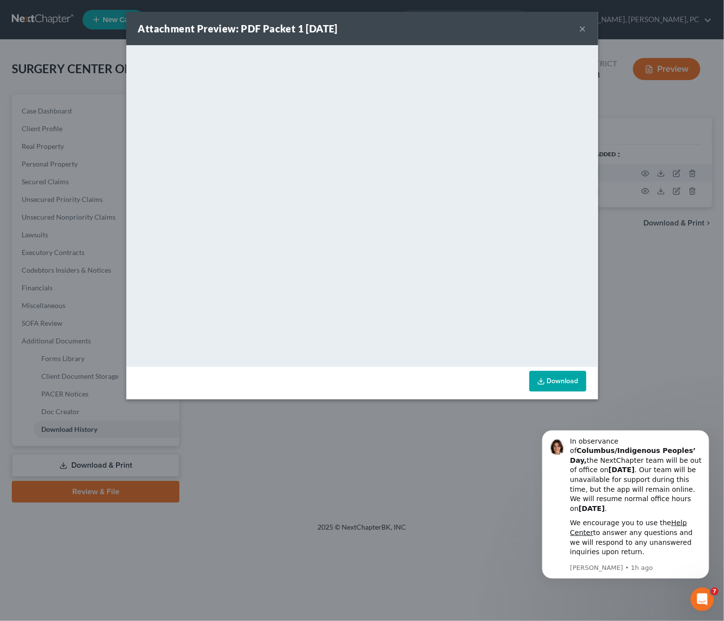
click at [583, 26] on button "×" at bounding box center [582, 29] width 7 height 12
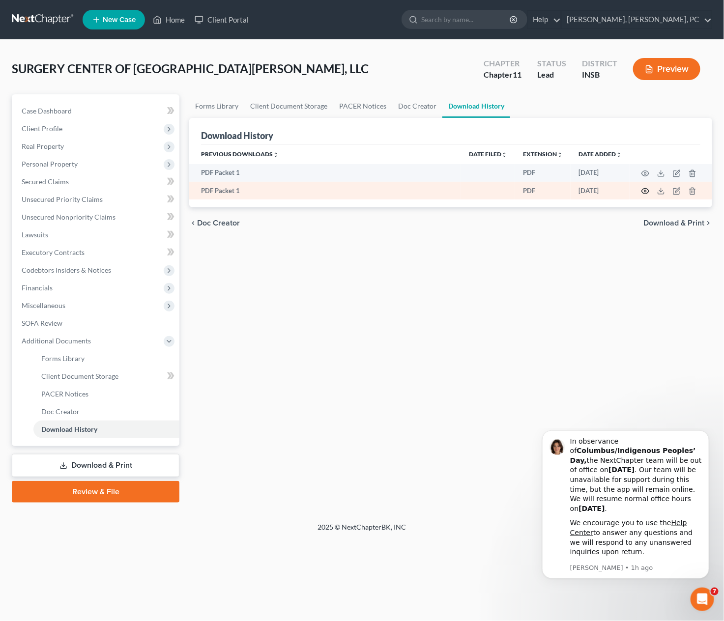
click at [647, 193] on icon "button" at bounding box center [645, 191] width 8 height 8
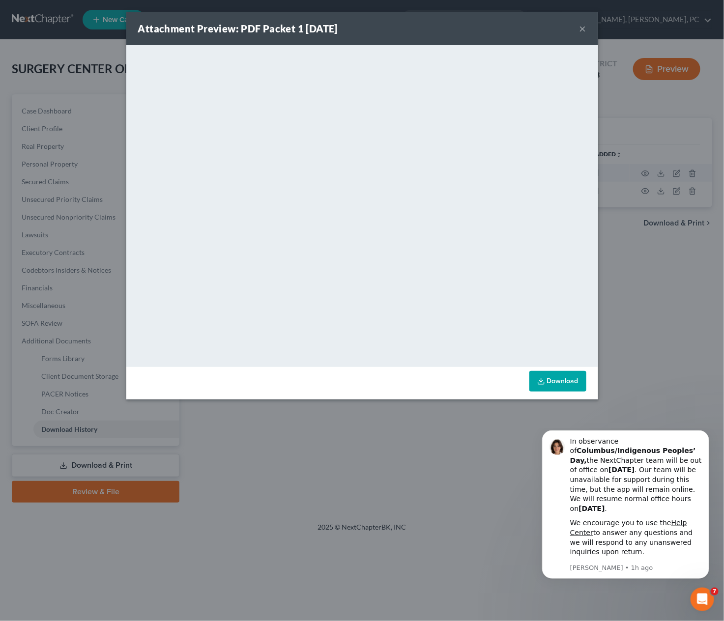
click at [661, 192] on div "Attachment Preview: PDF Packet 1 [DATE] × <object ng-attr-data='[URL][DOMAIN_NA…" at bounding box center [362, 310] width 724 height 621
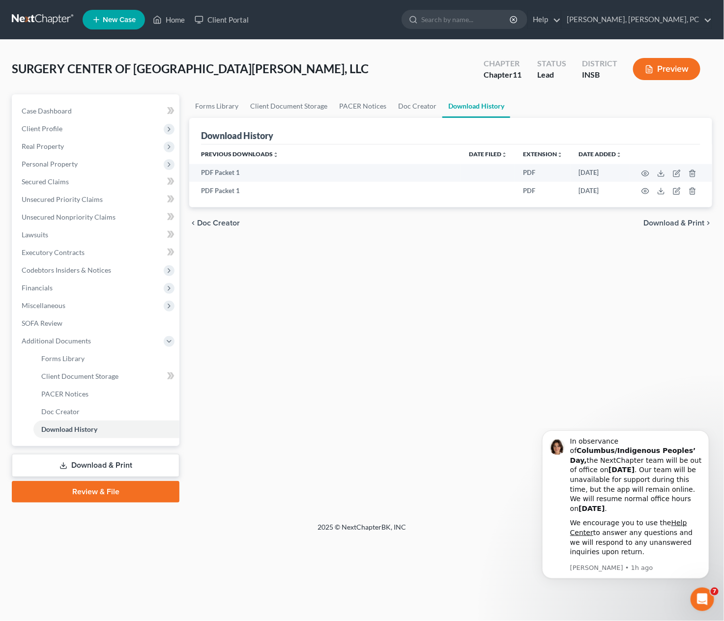
click at [367, 373] on div "Forms Library Client Document Storage PACER Notices Doc Creator Download Histor…" at bounding box center [450, 298] width 533 height 408
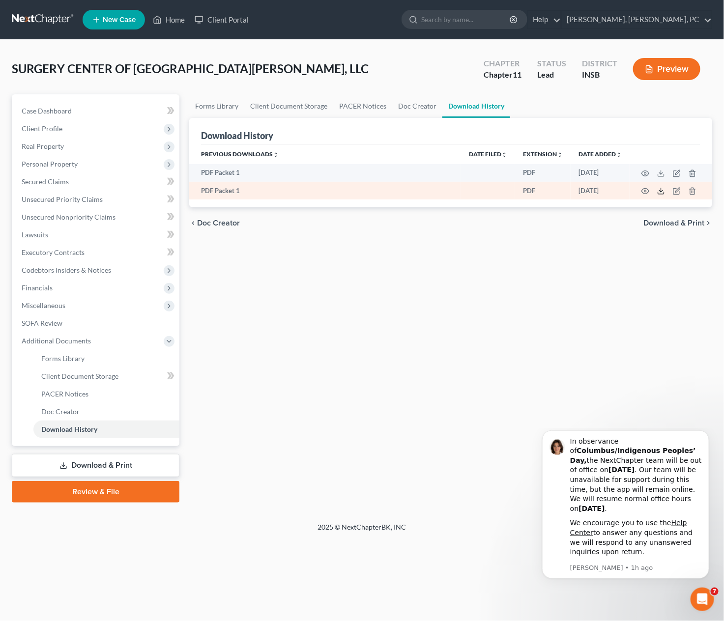
click at [662, 191] on polyline at bounding box center [660, 191] width 3 height 1
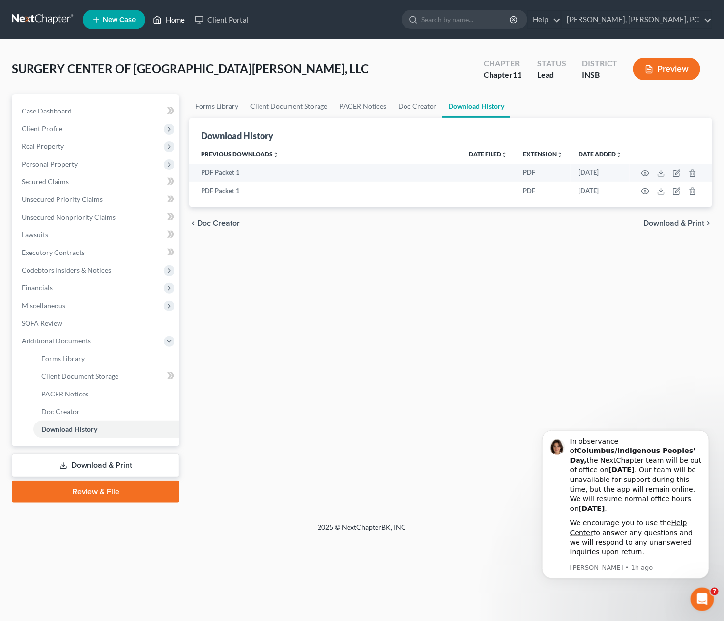
click at [164, 20] on link "Home" at bounding box center [169, 20] width 42 height 18
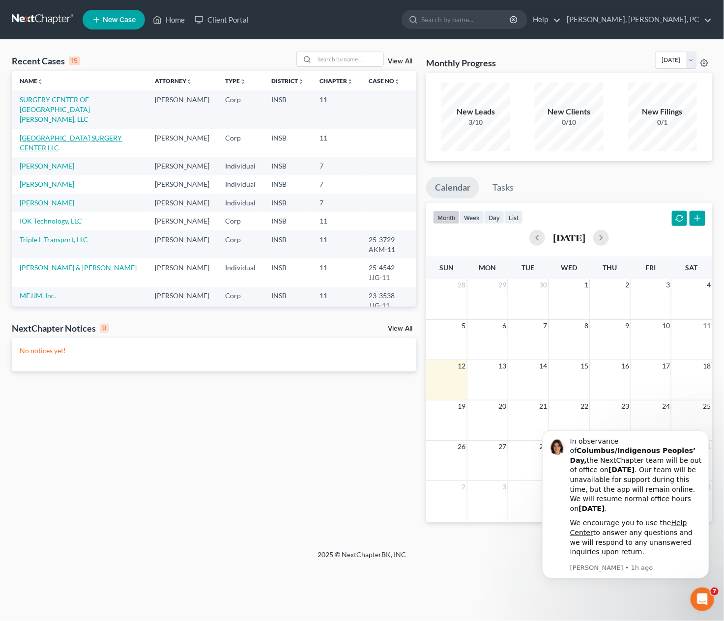
click at [39, 134] on link "[GEOGRAPHIC_DATA] SURGERY CENTER LLC" at bounding box center [71, 143] width 102 height 18
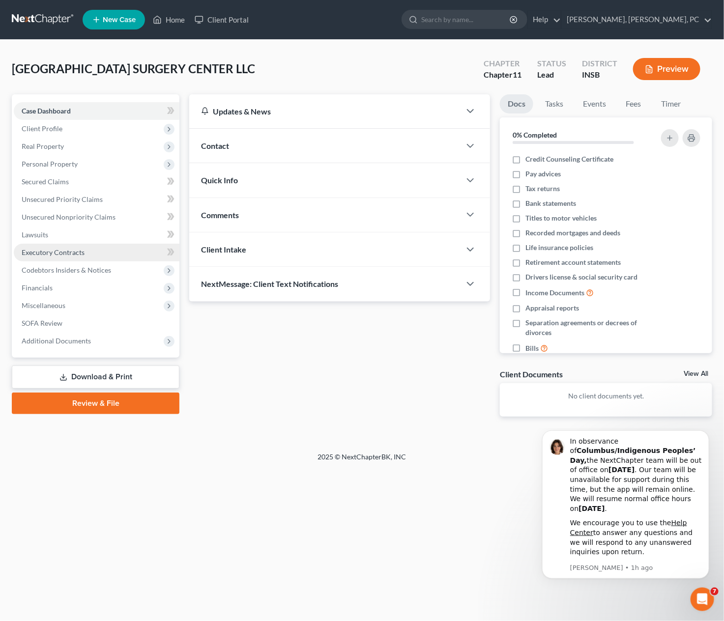
click at [40, 251] on span "Executory Contracts" at bounding box center [53, 252] width 63 height 8
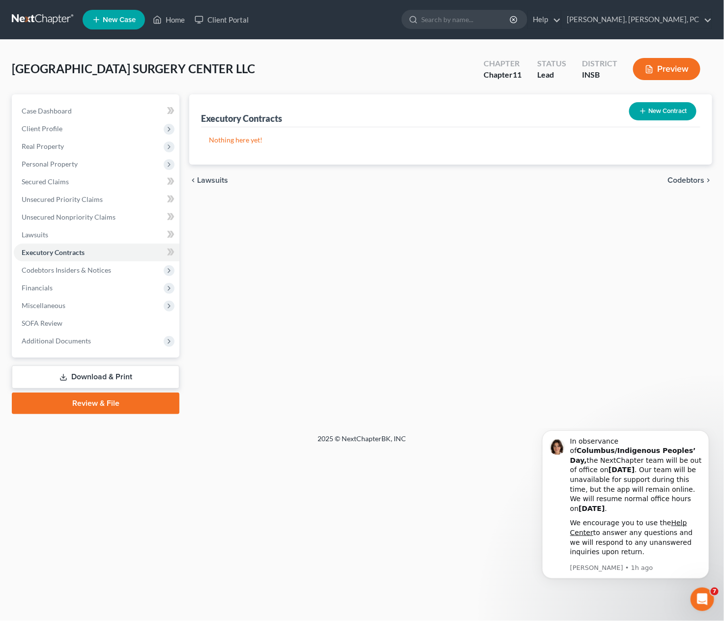
click at [673, 115] on button "New Contract" at bounding box center [662, 111] width 67 height 18
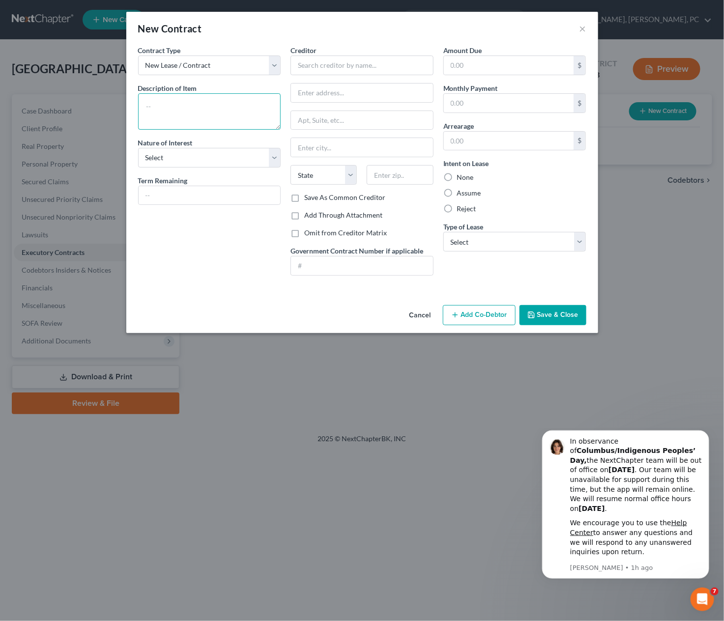
click at [175, 107] on textarea at bounding box center [209, 111] width 143 height 36
type textarea "lease for primary operating premises"
click at [155, 156] on select "Select Purchaser Agent Lessor Lessee" at bounding box center [209, 158] width 143 height 20
select select "3"
click at [138, 148] on select "Select Purchaser Agent Lessor Lessee" at bounding box center [209, 158] width 143 height 20
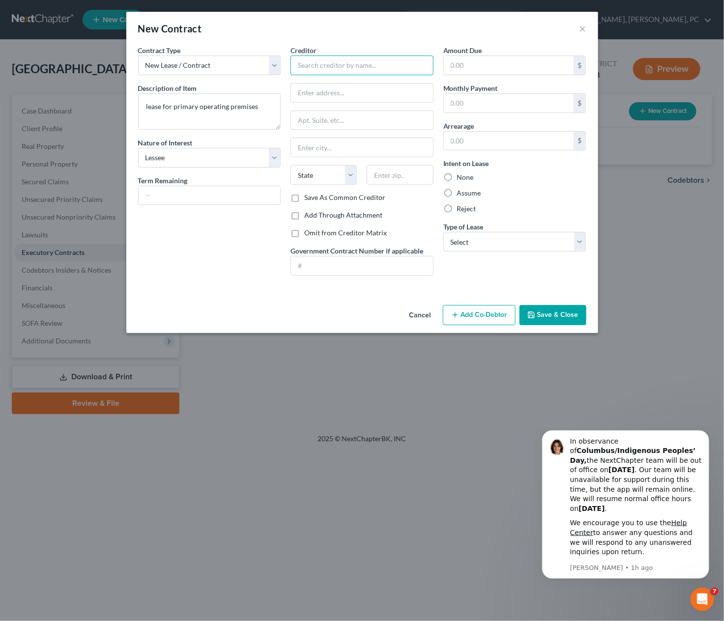
click at [329, 66] on input "text" at bounding box center [361, 66] width 143 height 20
click at [323, 57] on input "text" at bounding box center [361, 66] width 143 height 20
type input "SCF RC Funding IV LLC"
click at [328, 91] on input "text" at bounding box center [362, 93] width 142 height 19
type input "[STREET_ADDRESS]"
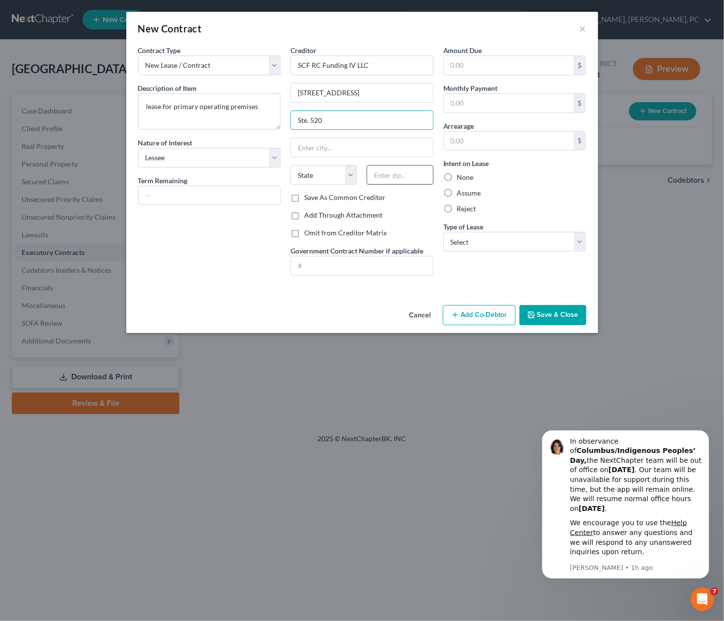
type input "Ste. 520"
click at [384, 175] on input "text" at bounding box center [400, 175] width 66 height 20
type input "08540"
type input "[GEOGRAPHIC_DATA]"
select select "33"
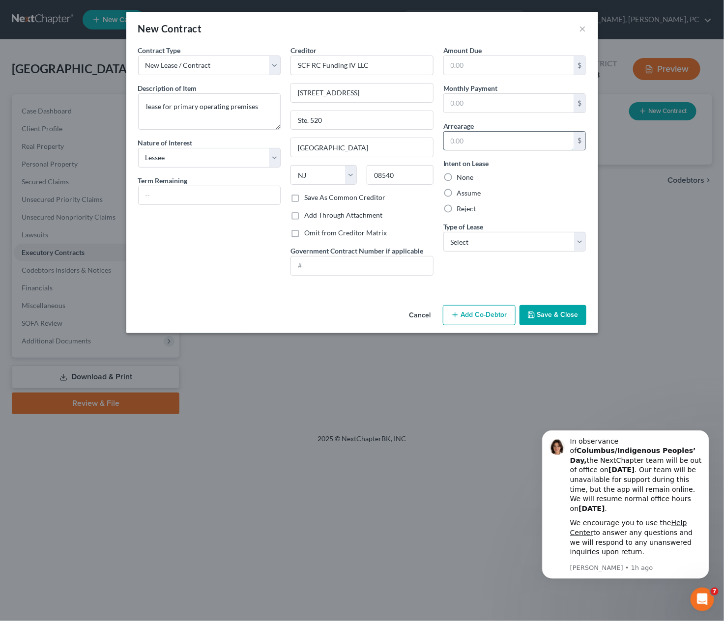
click at [472, 139] on input "text" at bounding box center [509, 141] width 130 height 19
paste input "131,232.56"
type input "131,232.56"
click at [457, 191] on label "Assume" at bounding box center [469, 193] width 24 height 10
click at [461, 191] on input "Assume" at bounding box center [464, 191] width 6 height 6
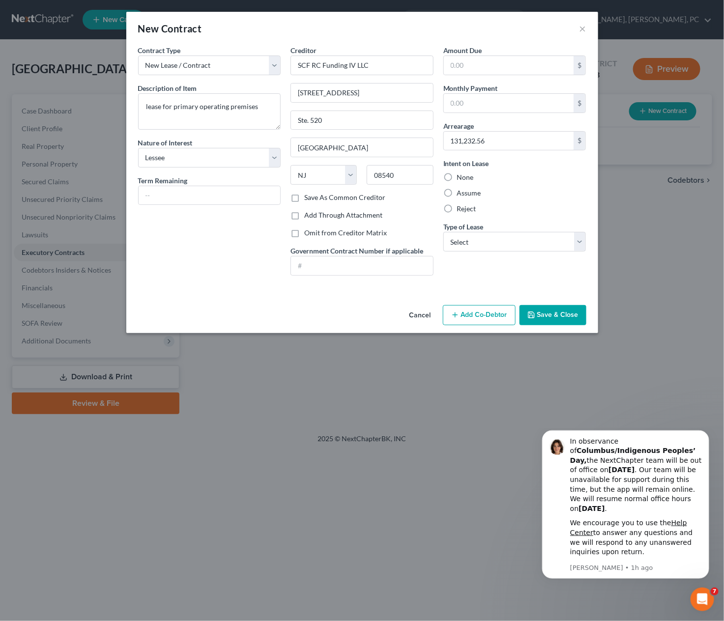
radio input "true"
click at [462, 241] on select "Select Real Estate Car Other" at bounding box center [514, 242] width 143 height 20
select select "0"
click at [443, 232] on select "Select Real Estate Car Other" at bounding box center [514, 242] width 143 height 20
click at [547, 319] on button "Save & Close" at bounding box center [552, 315] width 67 height 21
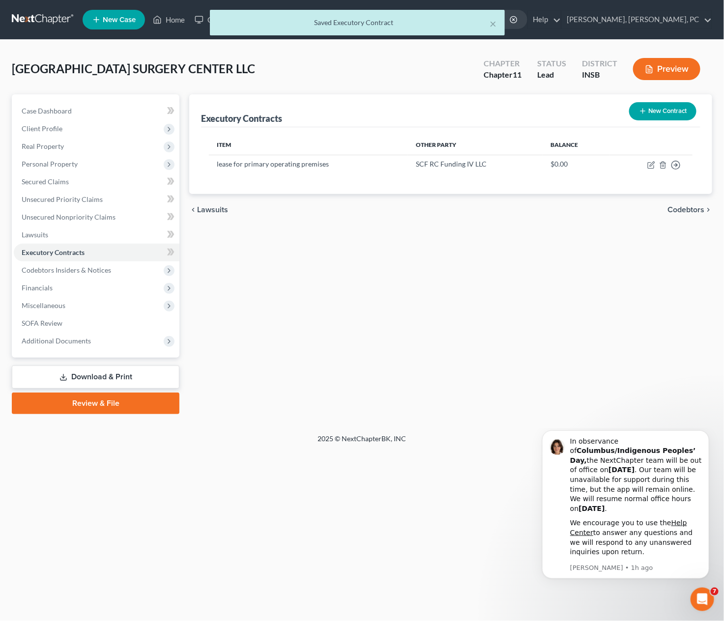
click at [131, 373] on link "Download & Print" at bounding box center [96, 377] width 168 height 23
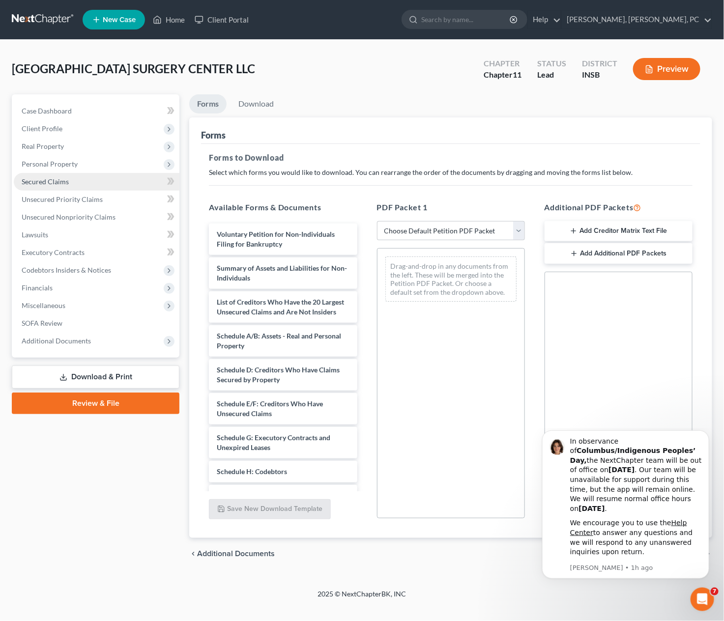
click at [57, 178] on span "Secured Claims" at bounding box center [45, 181] width 47 height 8
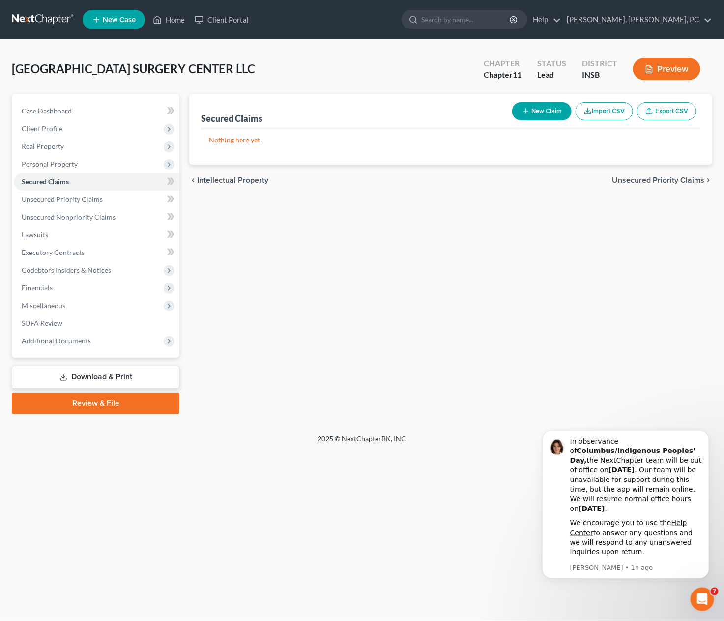
click at [612, 109] on button "Import CSV" at bounding box center [603, 111] width 57 height 18
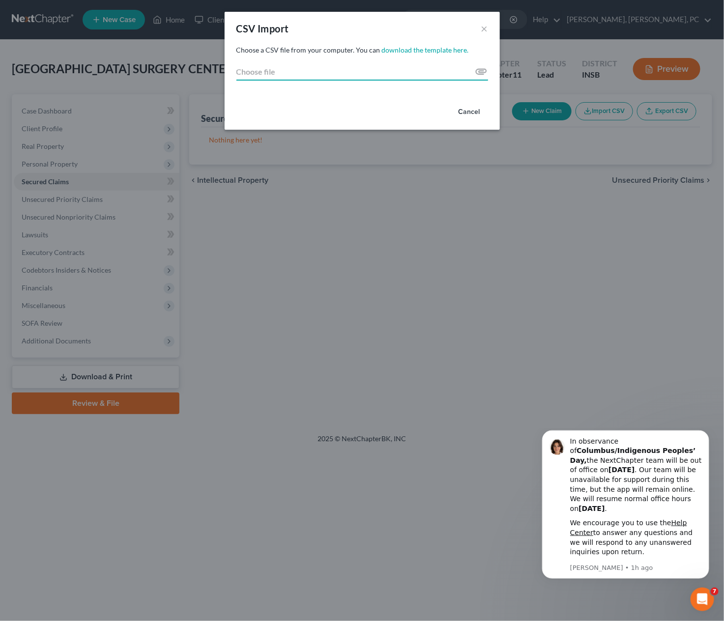
click at [482, 68] on input "Choose file" at bounding box center [362, 72] width 252 height 18
type input "C:\fakepath\Untitled spreadsheet - Sheet2 (1).csv"
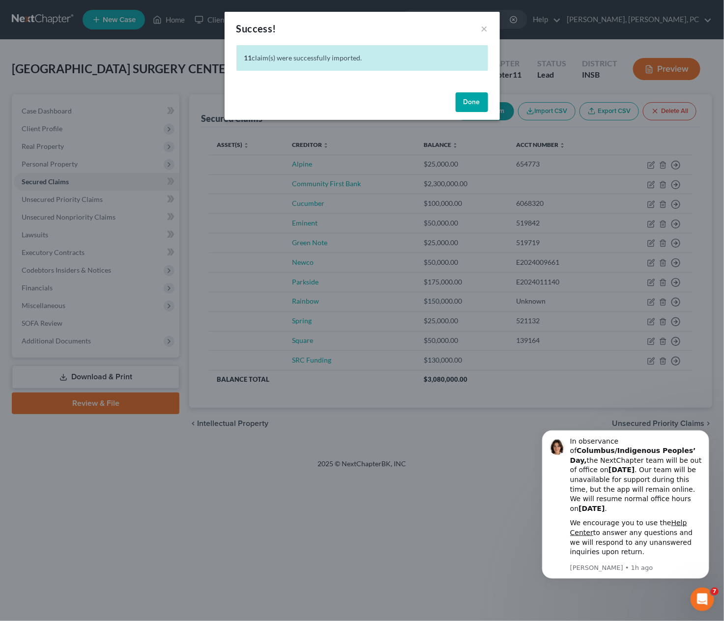
click at [474, 104] on button "Done" at bounding box center [472, 102] width 32 height 20
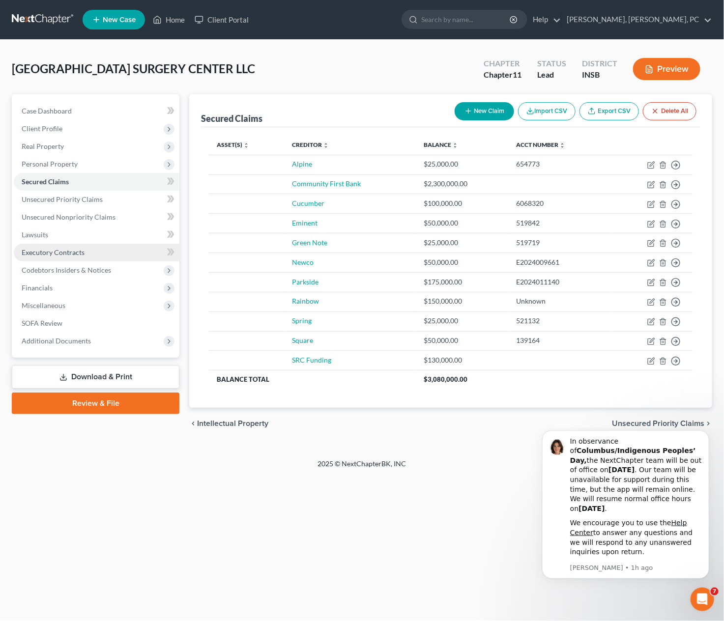
click at [100, 249] on link "Executory Contracts" at bounding box center [97, 253] width 166 height 18
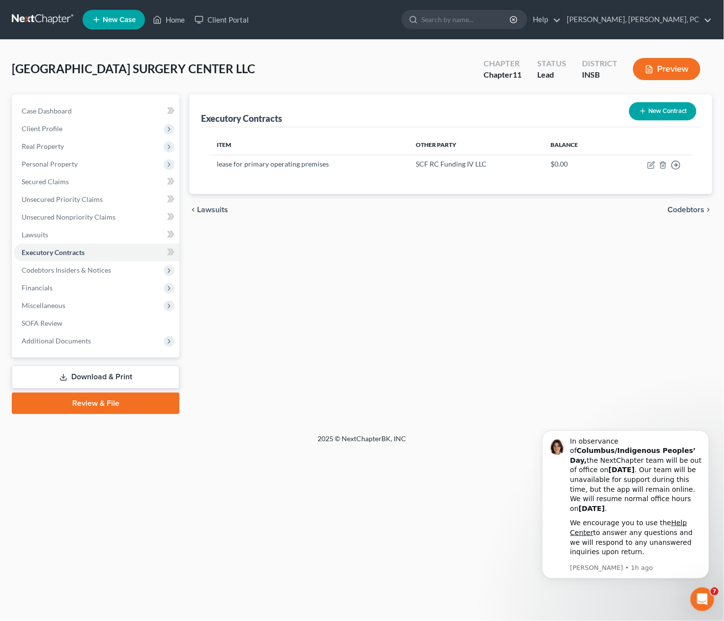
click at [102, 379] on link "Download & Print" at bounding box center [96, 377] width 168 height 23
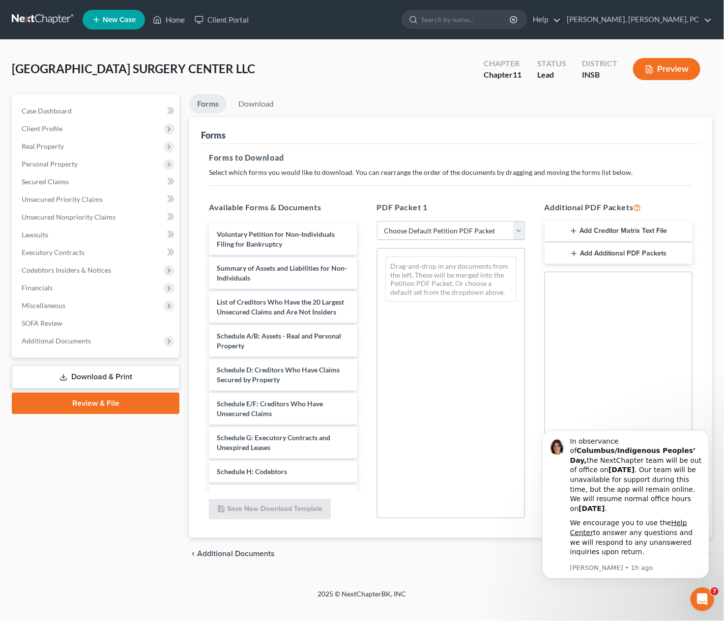
click at [420, 226] on select "Choose Default Petition PDF Packet Complete Bankruptcy Petition (all forms and …" at bounding box center [451, 231] width 148 height 20
select select "1"
click at [377, 221] on select "Choose Default Petition PDF Packet Complete Bankruptcy Petition (all forms and …" at bounding box center [451, 231] width 148 height 20
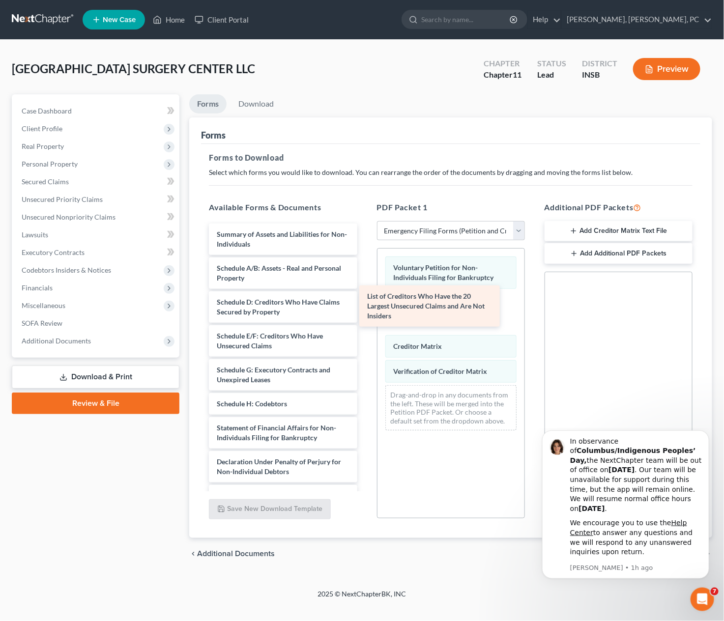
drag, startPoint x: 274, startPoint y: 280, endPoint x: 428, endPoint y: 310, distance: 157.1
click at [365, 310] on div "List of Creditors Who Have the 20 Largest Unsecured Claims and Are Not Insiders…" at bounding box center [283, 377] width 164 height 307
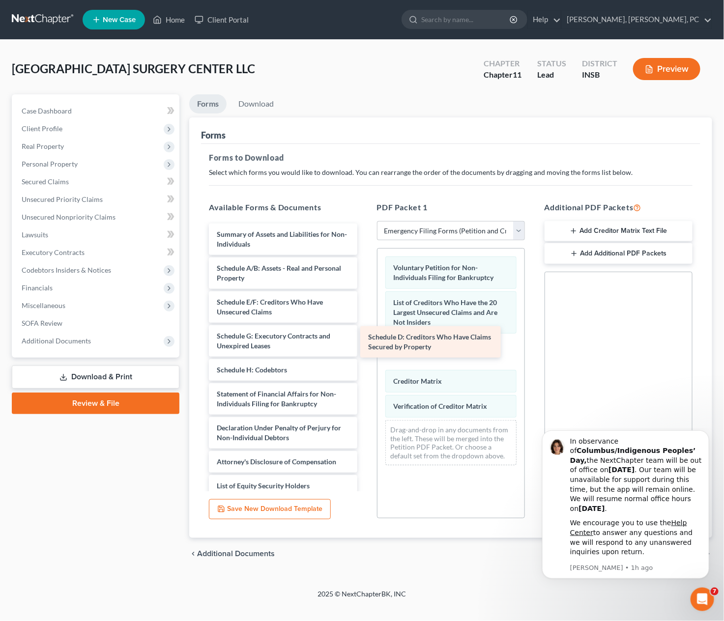
drag, startPoint x: 286, startPoint y: 303, endPoint x: 439, endPoint y: 339, distance: 157.0
click at [365, 339] on div "Schedule D: Creditors Who Have Claims Secured by Property Summary of Assets and…" at bounding box center [283, 360] width 164 height 273
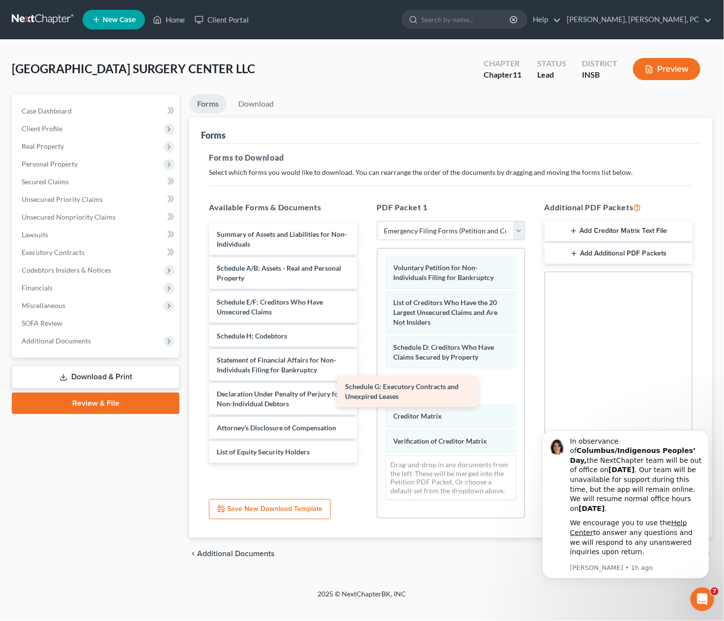
drag, startPoint x: 308, startPoint y: 338, endPoint x: 457, endPoint y: 388, distance: 157.7
click at [365, 388] on div "Schedule G: Executory Contracts and Unexpired Leases Summary of Assets and Liab…" at bounding box center [283, 343] width 164 height 239
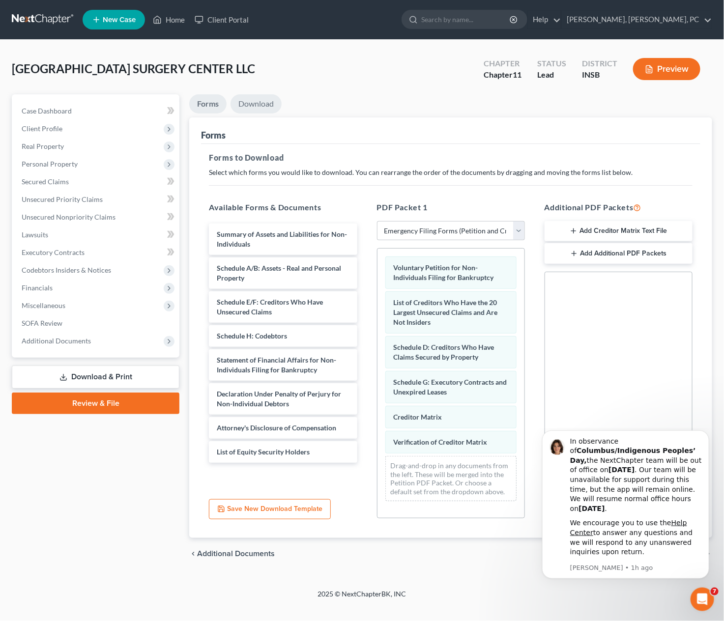
click at [263, 100] on link "Download" at bounding box center [255, 103] width 51 height 19
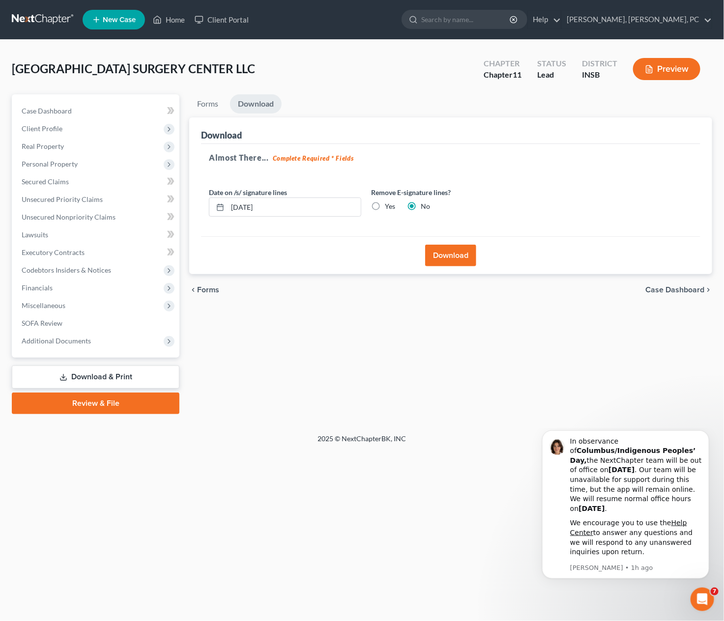
click at [456, 256] on button "Download" at bounding box center [450, 256] width 51 height 22
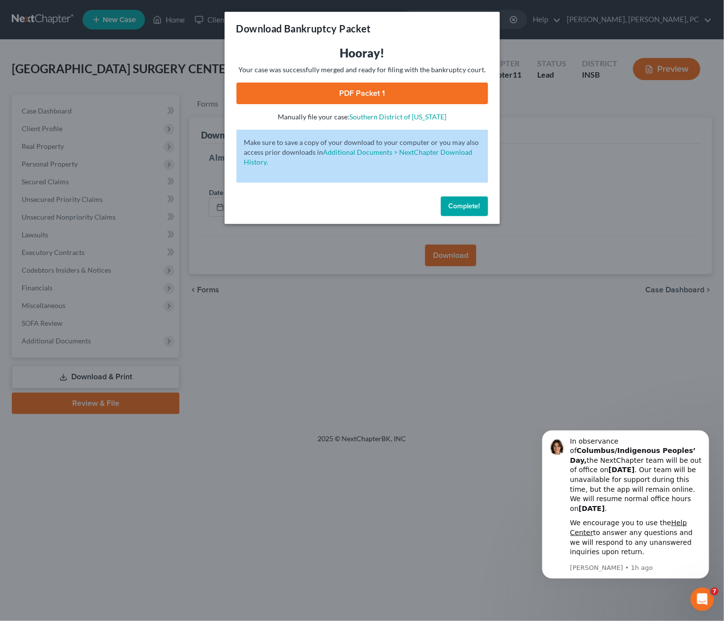
click at [379, 94] on link "PDF Packet 1" at bounding box center [362, 94] width 252 height 22
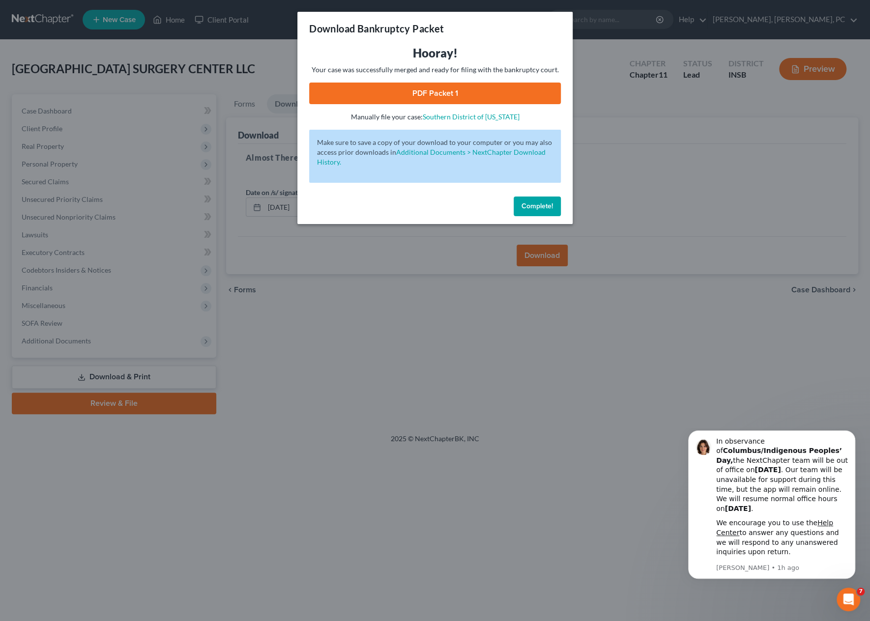
click at [529, 203] on span "Complete!" at bounding box center [536, 206] width 31 height 8
